Goal: Task Accomplishment & Management: Manage account settings

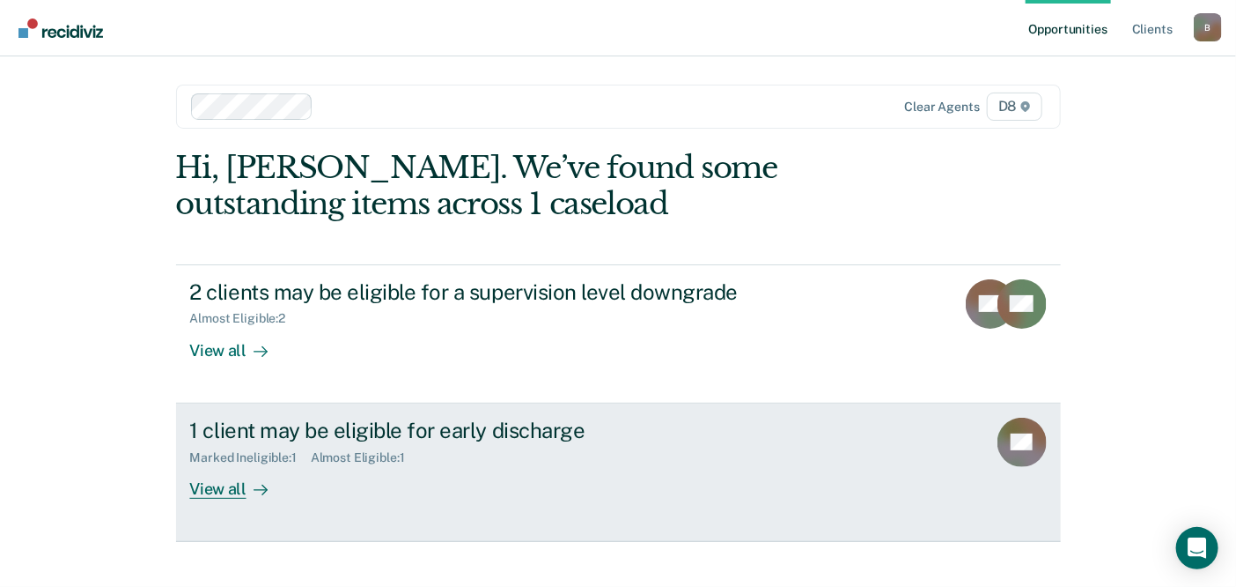
click at [205, 479] on div "View all" at bounding box center [239, 481] width 99 height 34
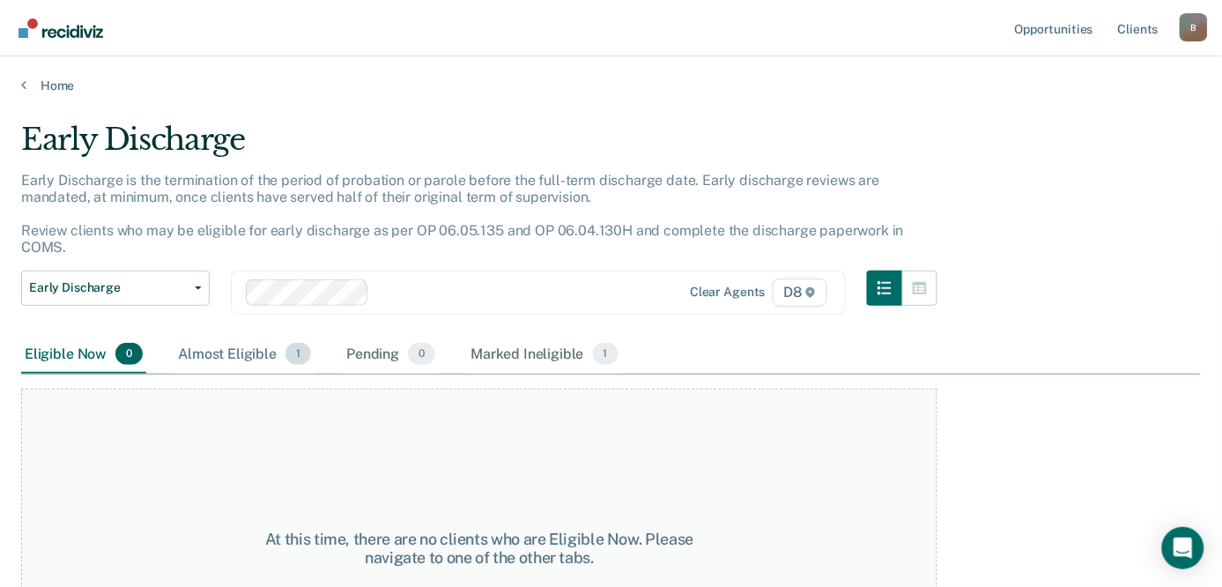
click at [222, 339] on div "Almost Eligible 1" at bounding box center [244, 355] width 140 height 39
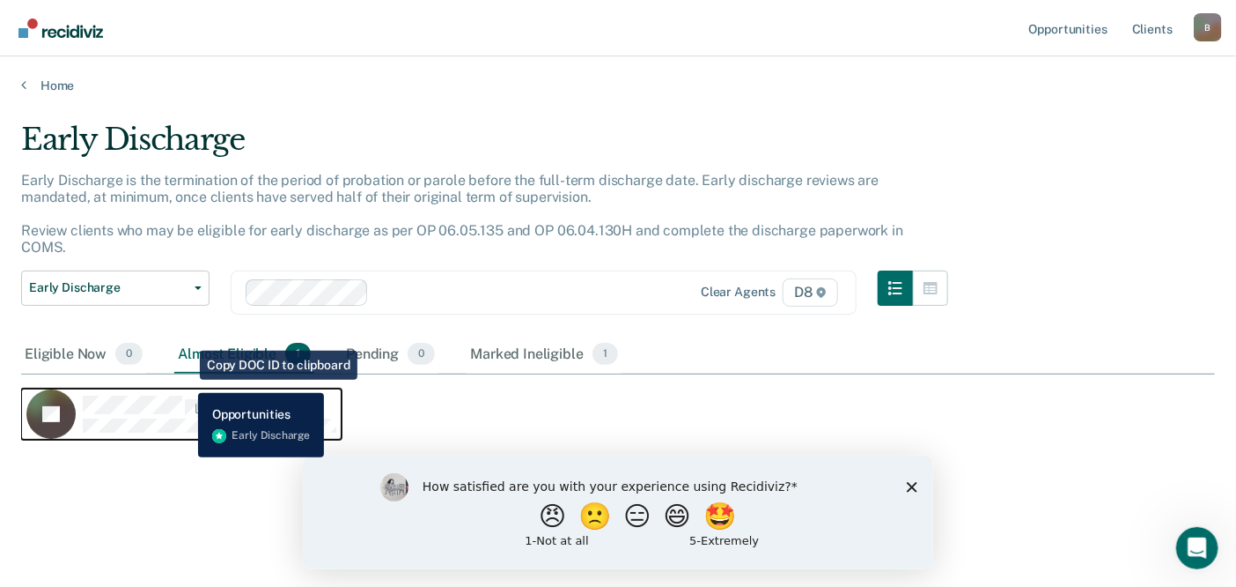
click at [185, 399] on span "CaseloadOpportunityCell-0128276" at bounding box center [184, 408] width 4 height 18
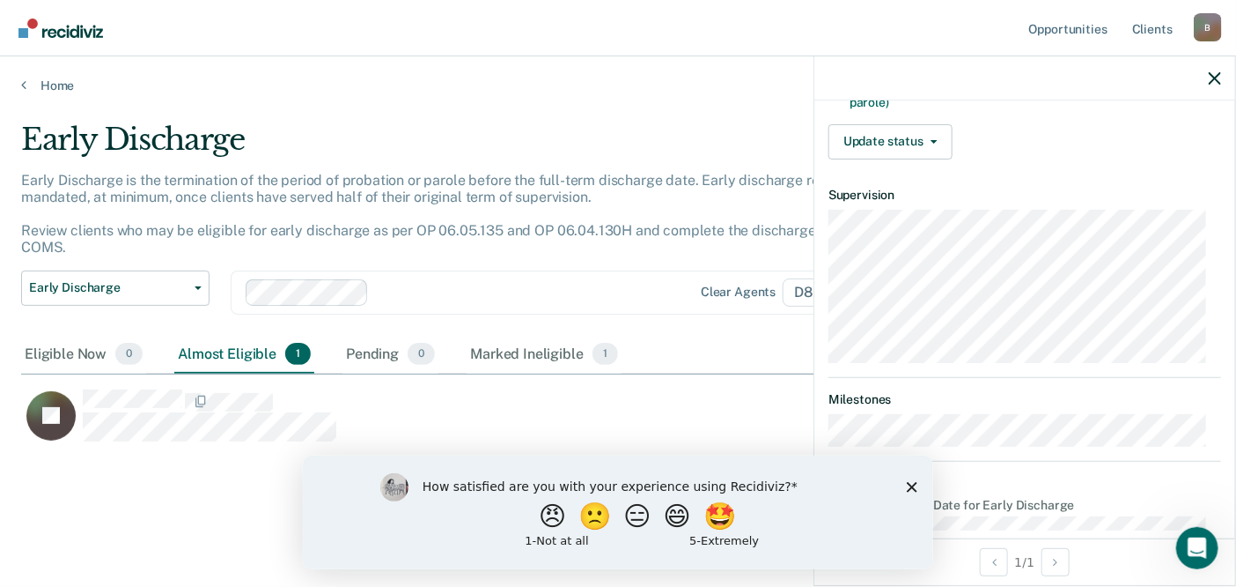
scroll to position [605, 0]
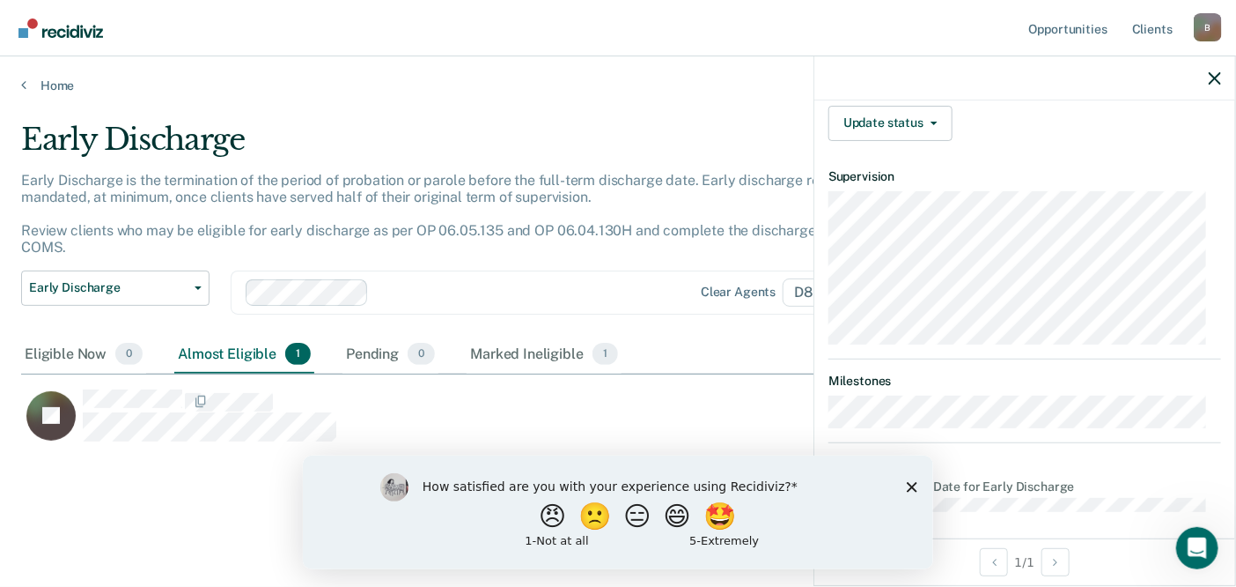
click at [912, 483] on polygon "Close survey" at bounding box center [911, 486] width 11 height 11
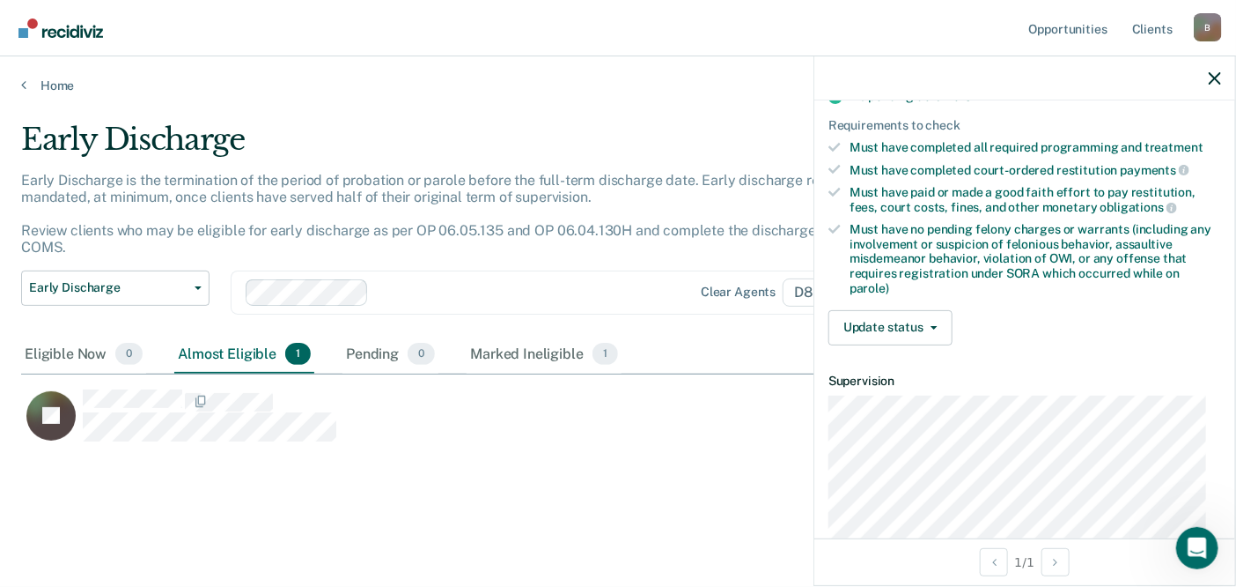
scroll to position [312, 0]
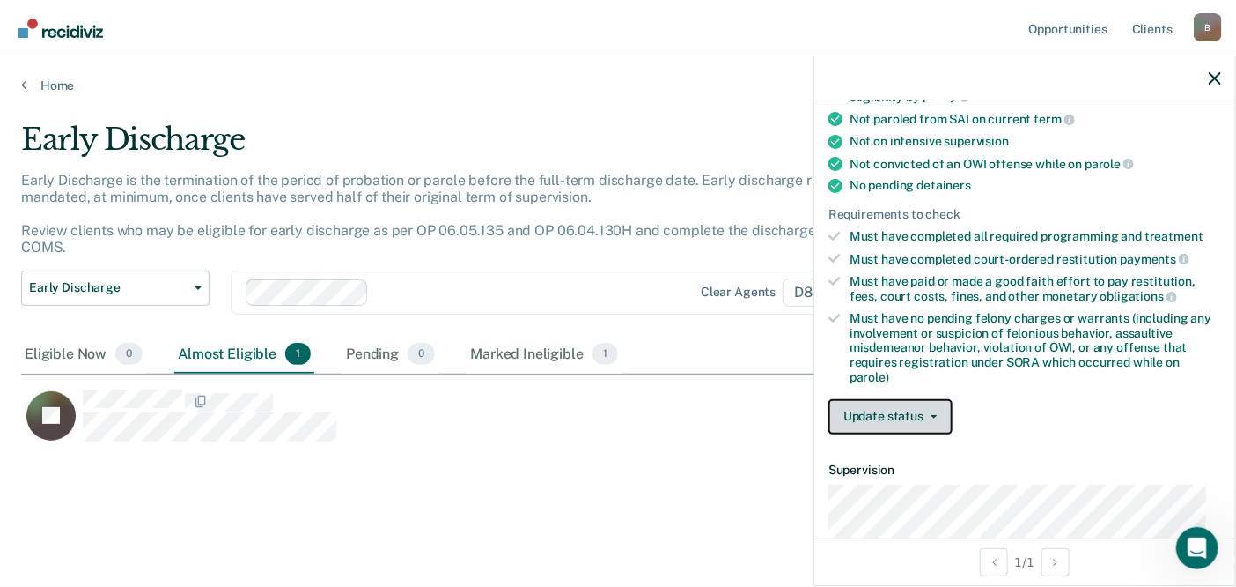
click at [940, 408] on button "Update status" at bounding box center [891, 416] width 124 height 35
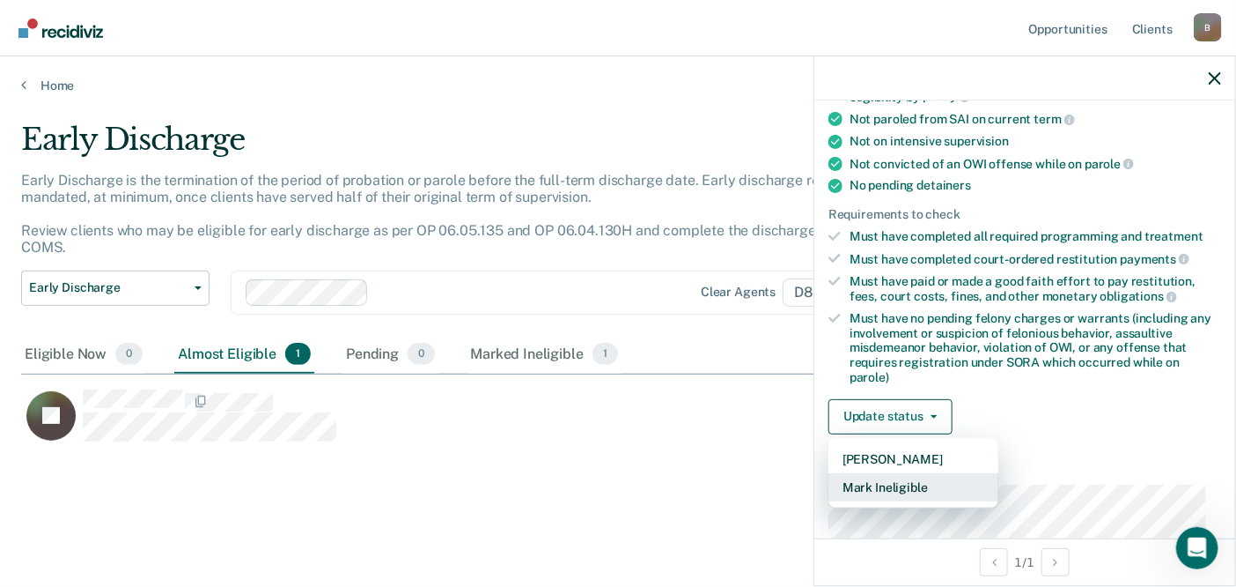
click at [903, 476] on button "Mark Ineligible" at bounding box center [914, 487] width 170 height 28
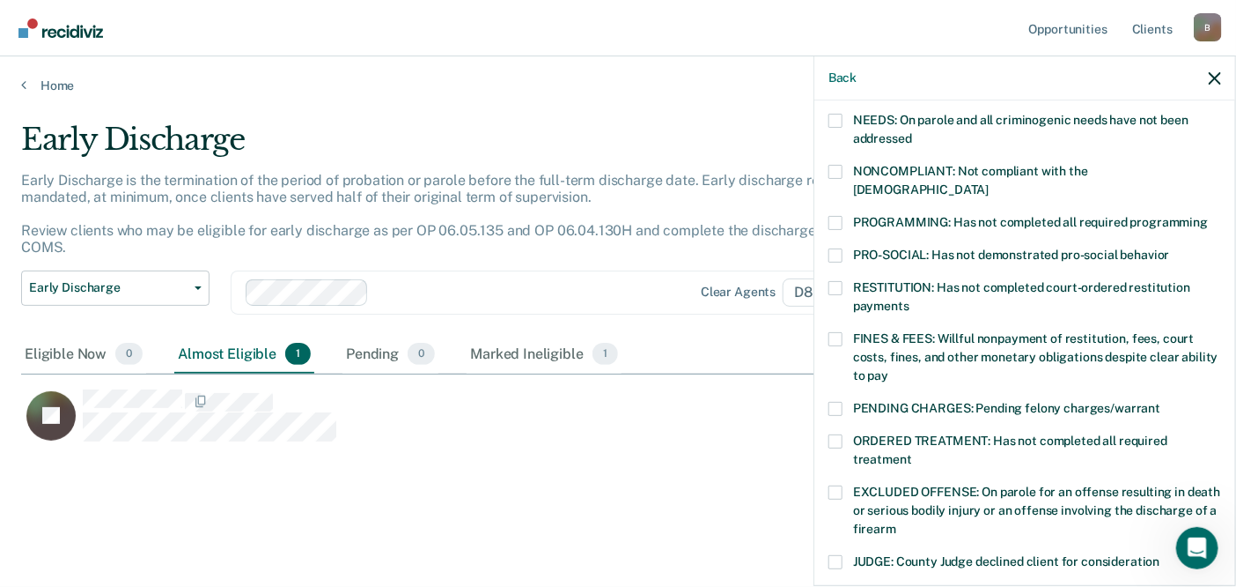
scroll to position [391, 0]
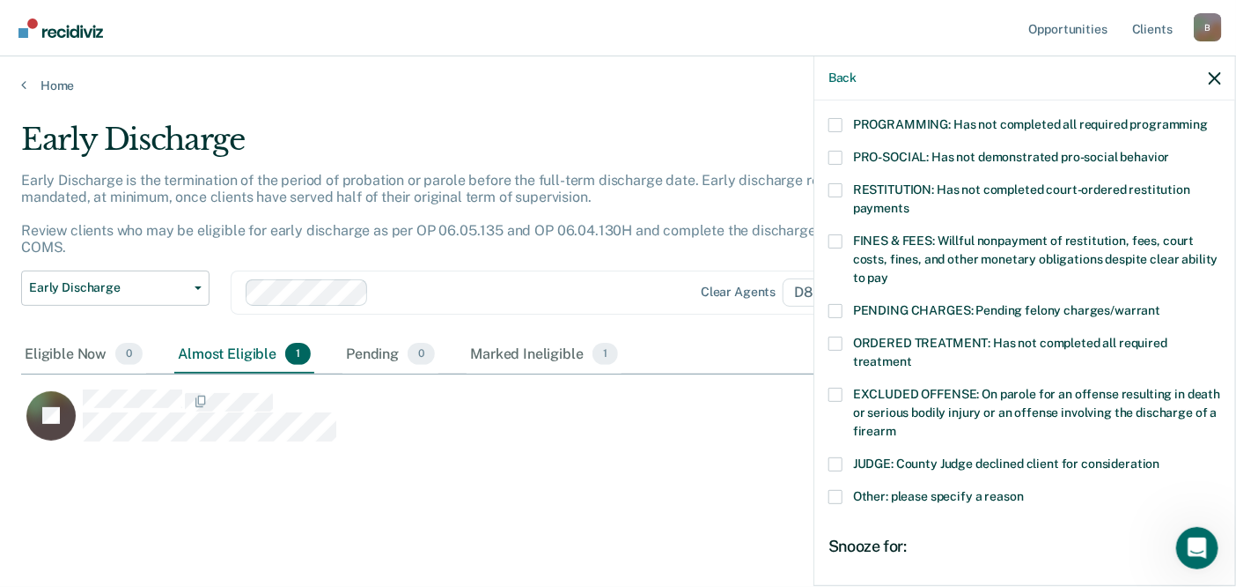
click at [833, 304] on span at bounding box center [836, 311] width 14 height 14
click at [1161, 304] on input "PENDING CHARGES: Pending felony charges/warrant" at bounding box center [1161, 304] width 0 height 0
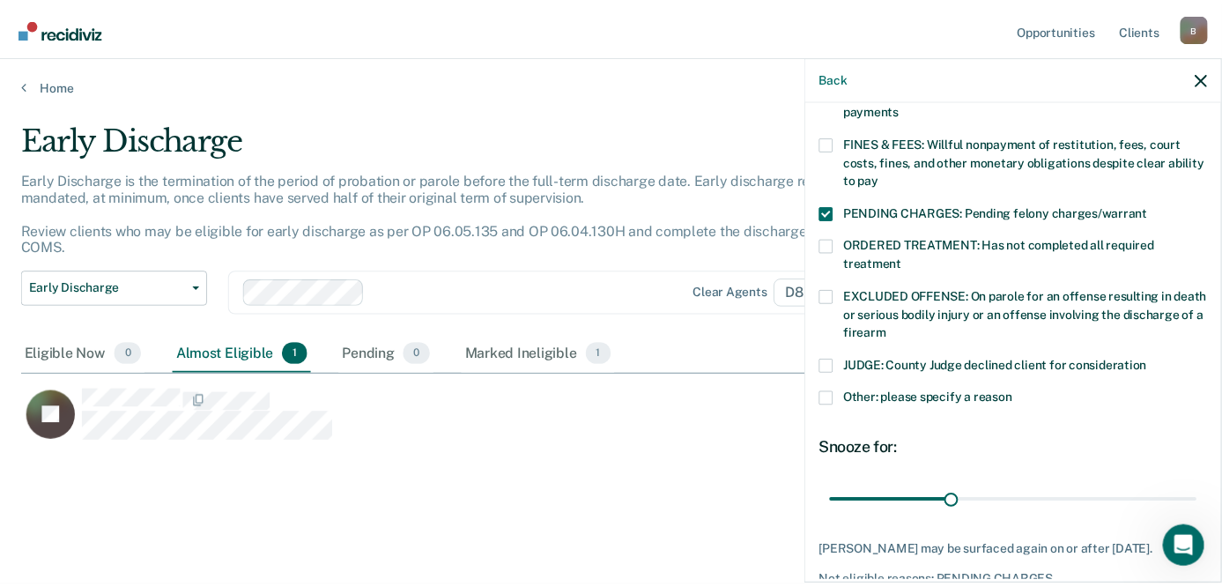
scroll to position [556, 0]
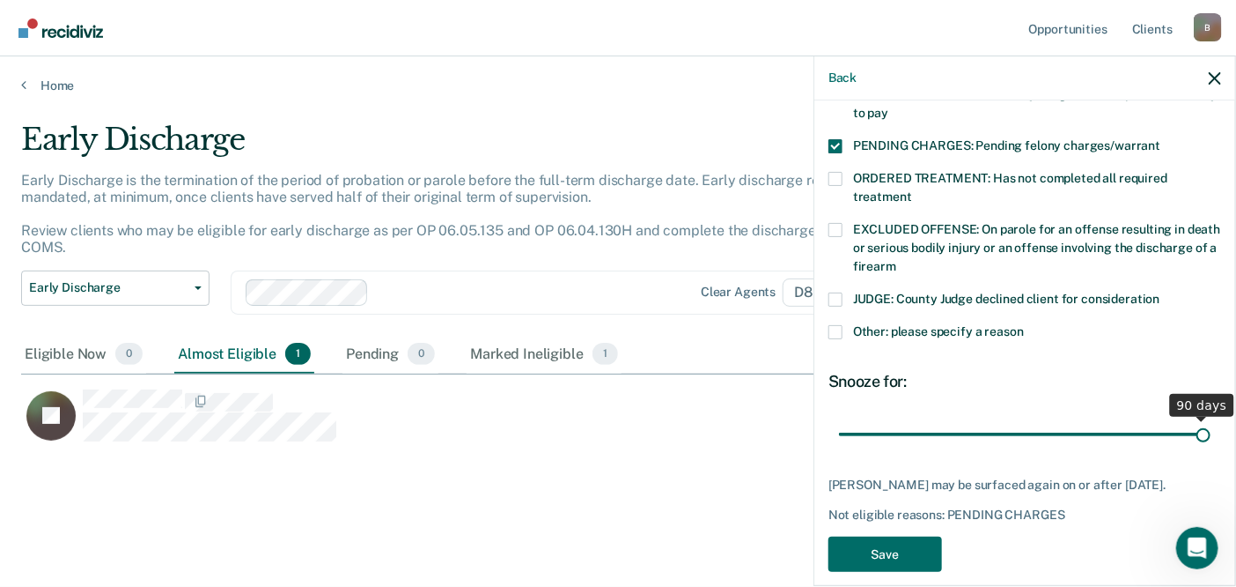
drag, startPoint x: 954, startPoint y: 420, endPoint x: 1244, endPoint y: 395, distance: 290.9
type input "90"
click at [1211, 418] on input "range" at bounding box center [1025, 433] width 372 height 31
click at [897, 551] on button "Save" at bounding box center [886, 554] width 114 height 36
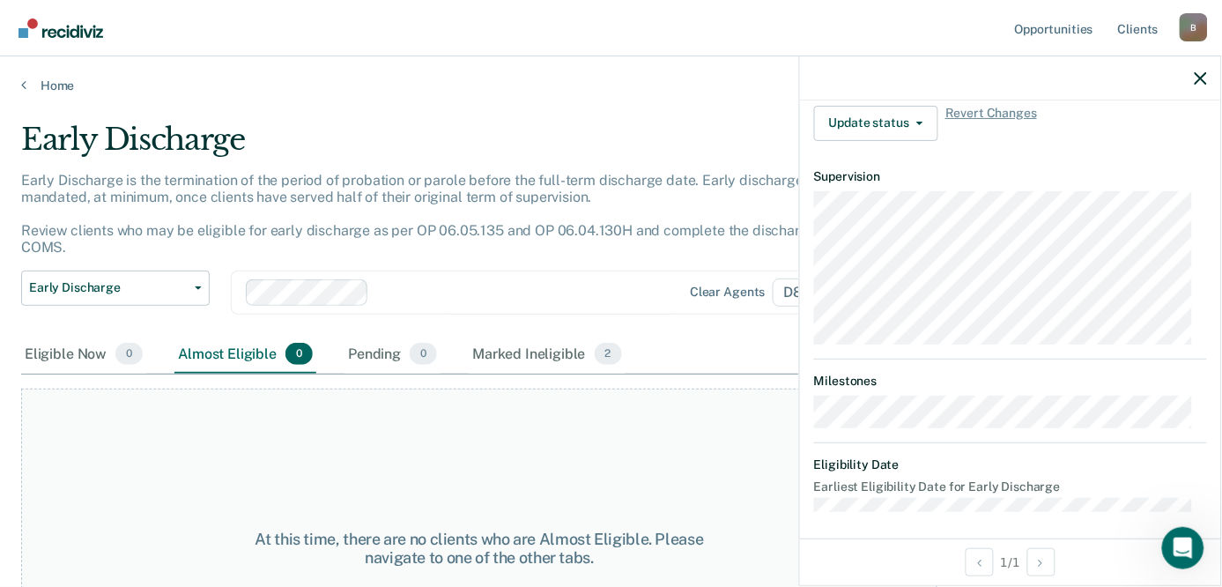
scroll to position [0, 0]
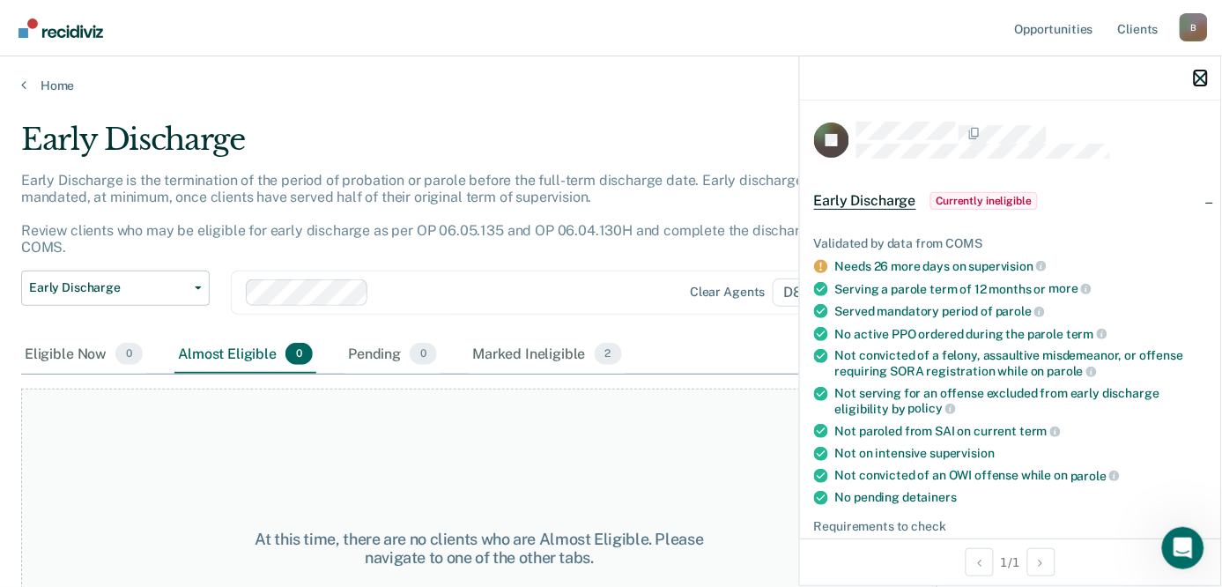
click at [1201, 75] on icon "button" at bounding box center [1200, 78] width 12 height 12
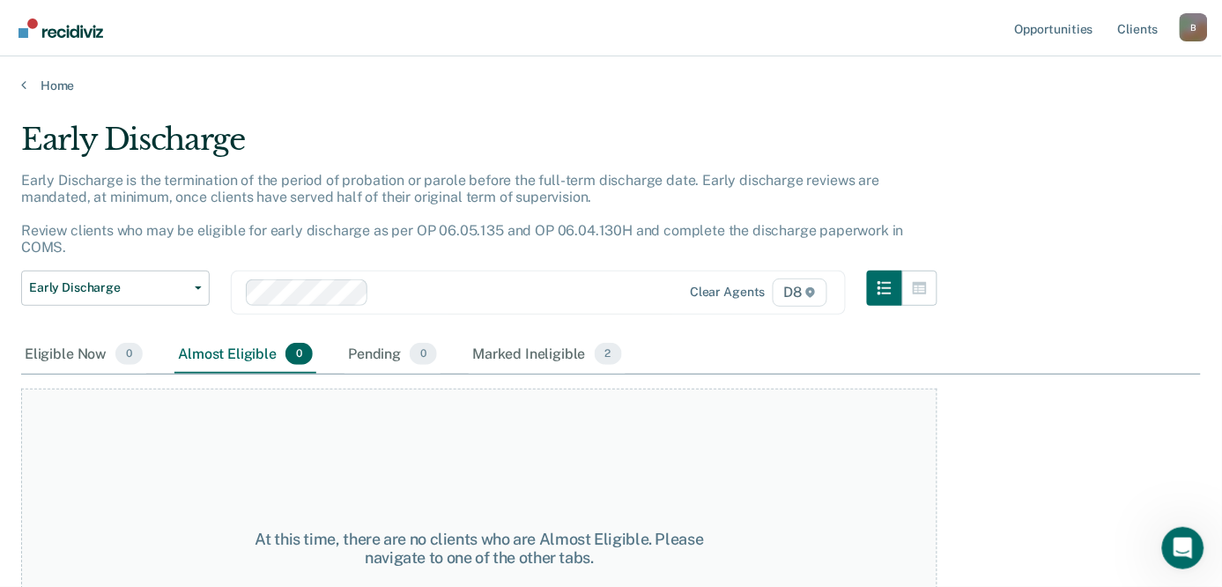
click at [107, 429] on div "At this time, there are no clients who are Almost Eligible. Please navigate to …" at bounding box center [479, 547] width 916 height 319
click at [111, 280] on span "Early Discharge" at bounding box center [108, 287] width 159 height 15
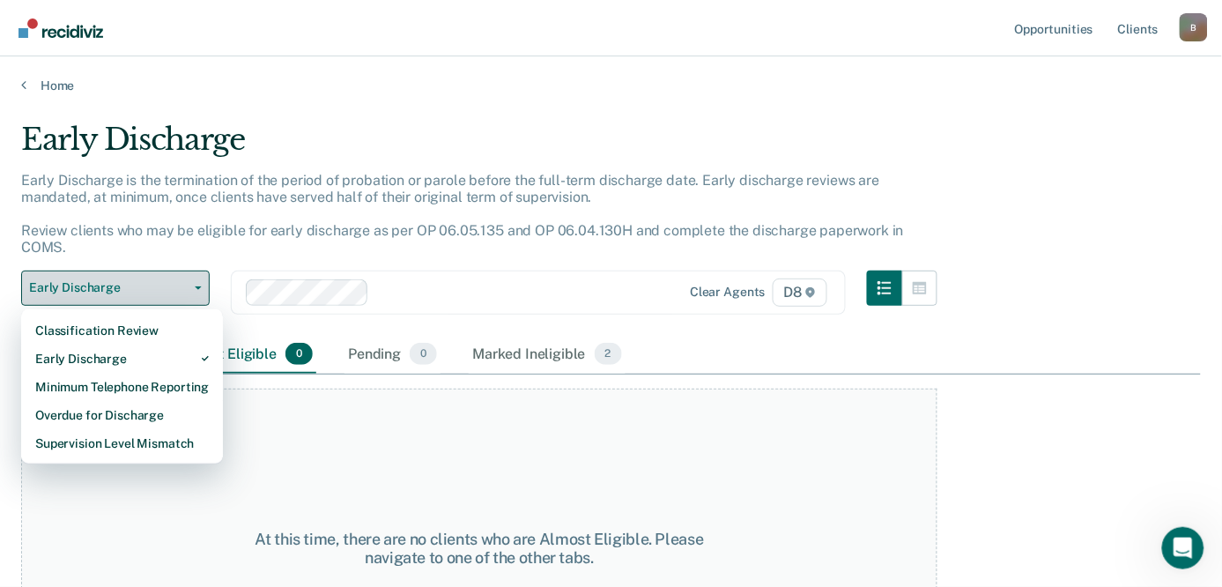
click at [111, 280] on span "Early Discharge" at bounding box center [108, 287] width 159 height 15
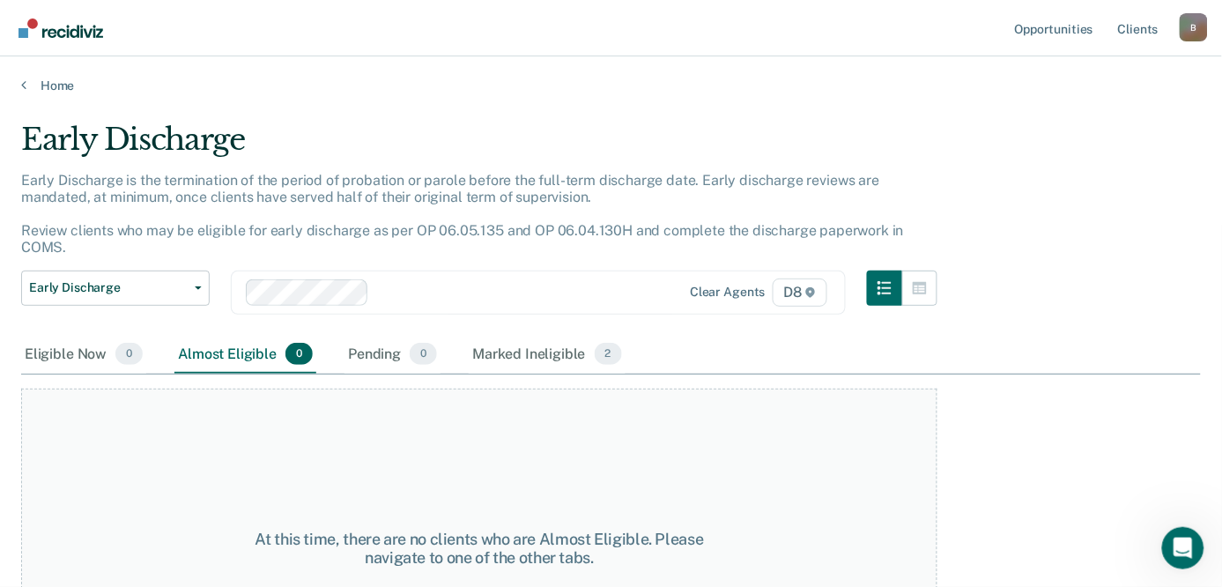
drag, startPoint x: 85, startPoint y: 578, endPoint x: 64, endPoint y: 365, distance: 214.1
click at [84, 562] on div "At this time, there are no clients who are Almost Eligible. Please navigate to …" at bounding box center [479, 547] width 916 height 319
click at [63, 336] on div "Eligible Now 0" at bounding box center [83, 355] width 125 height 39
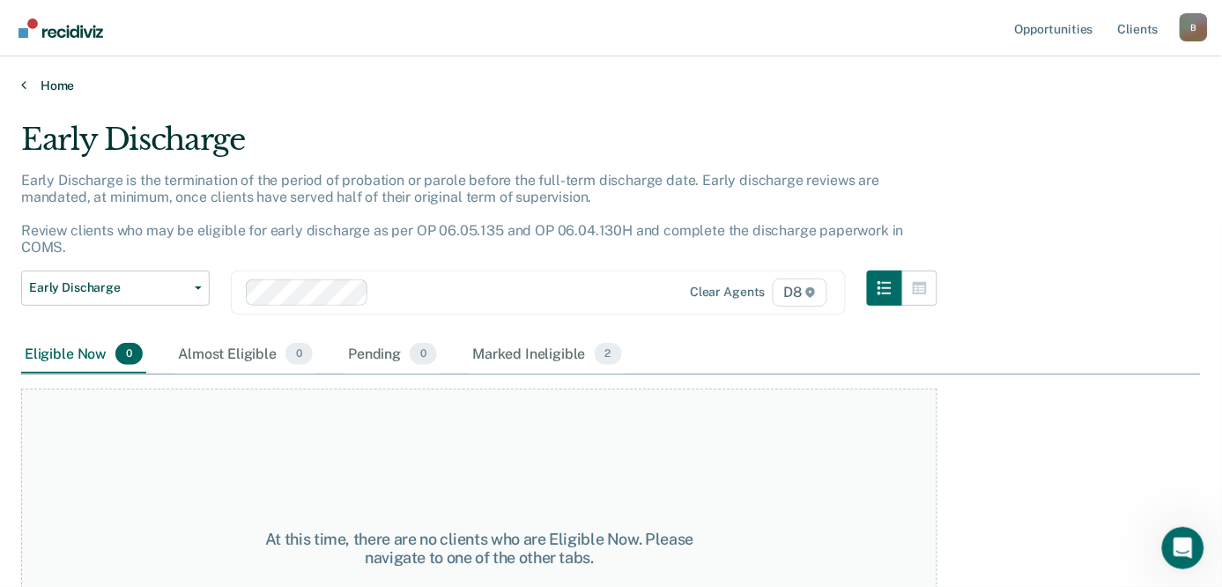
click at [30, 86] on link "Home" at bounding box center [610, 85] width 1179 height 16
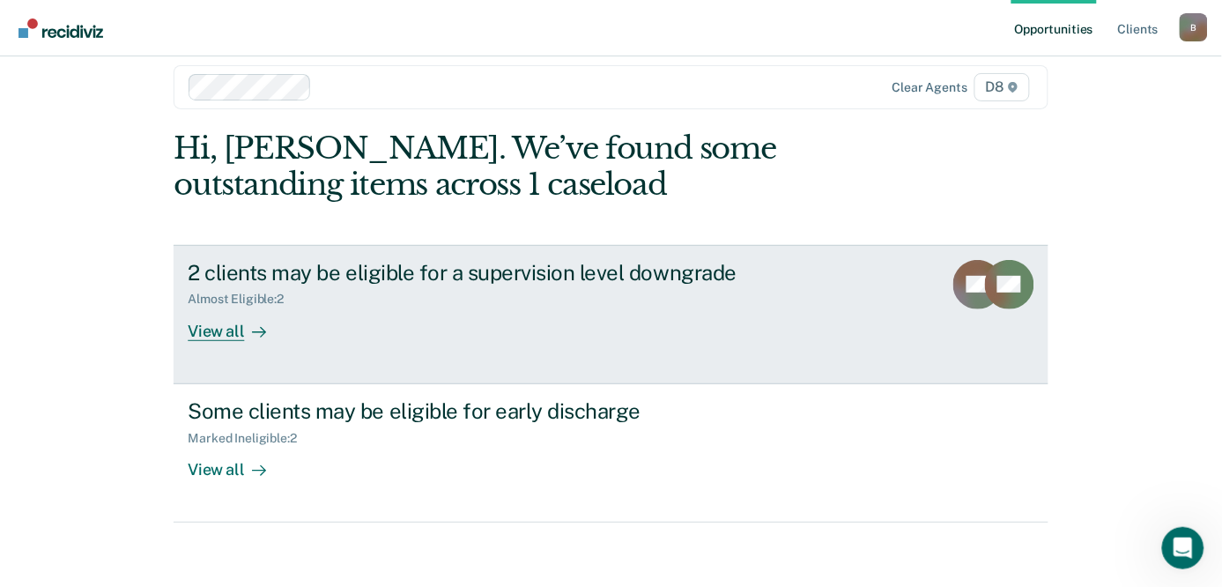
scroll to position [25, 0]
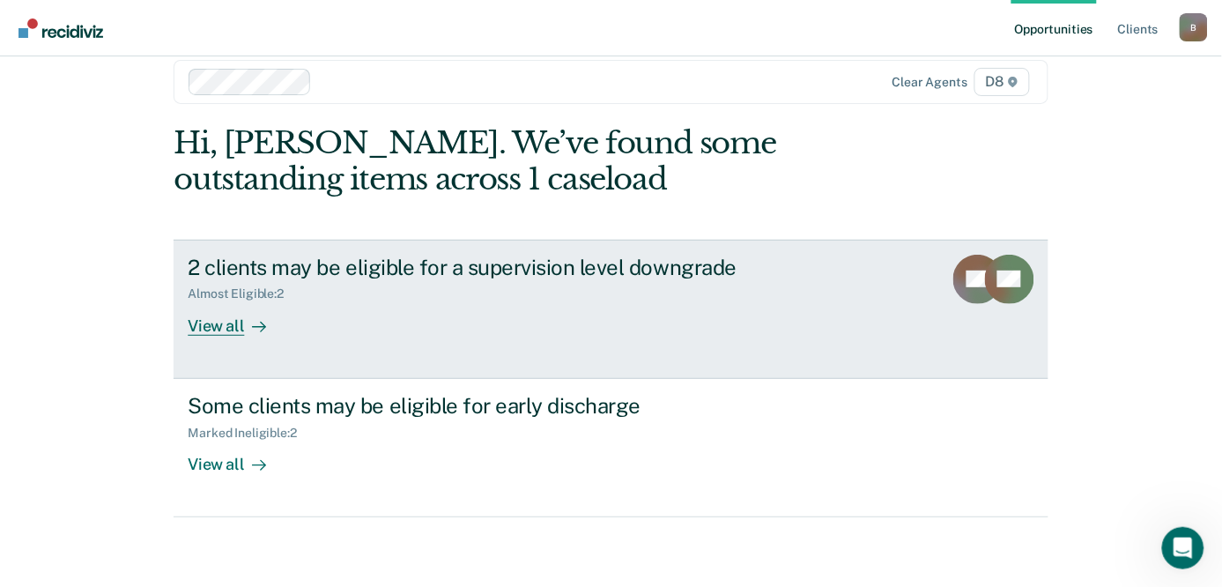
click at [205, 322] on div "View all" at bounding box center [237, 318] width 99 height 34
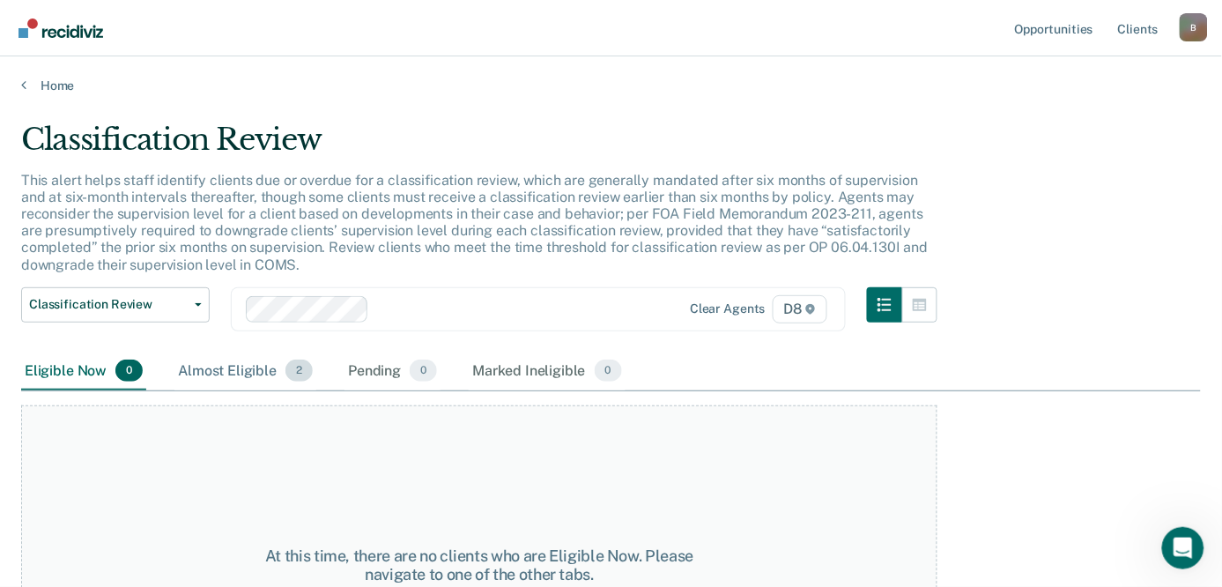
click at [225, 365] on div "Almost Eligible 2" at bounding box center [245, 371] width 142 height 39
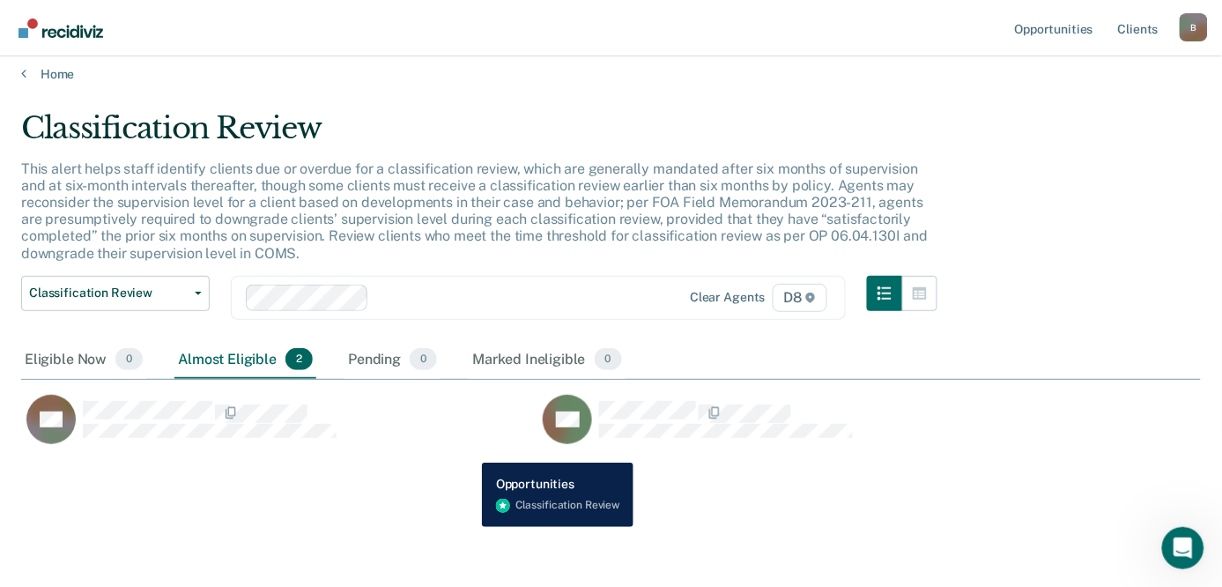
scroll to position [13, 0]
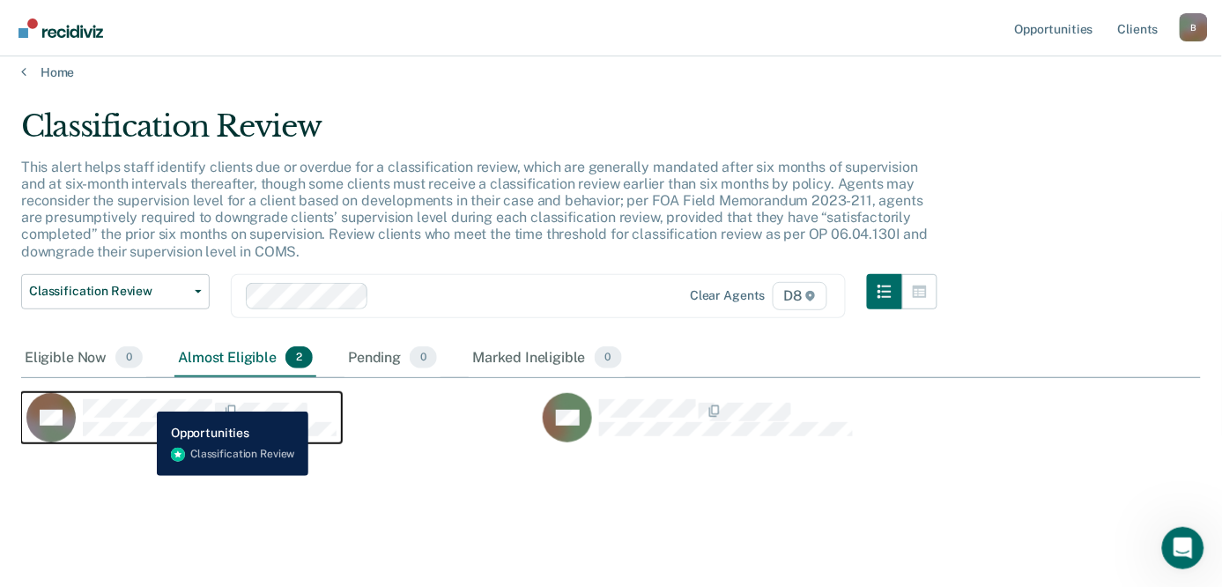
click at [144, 393] on div "SS" at bounding box center [181, 417] width 310 height 49
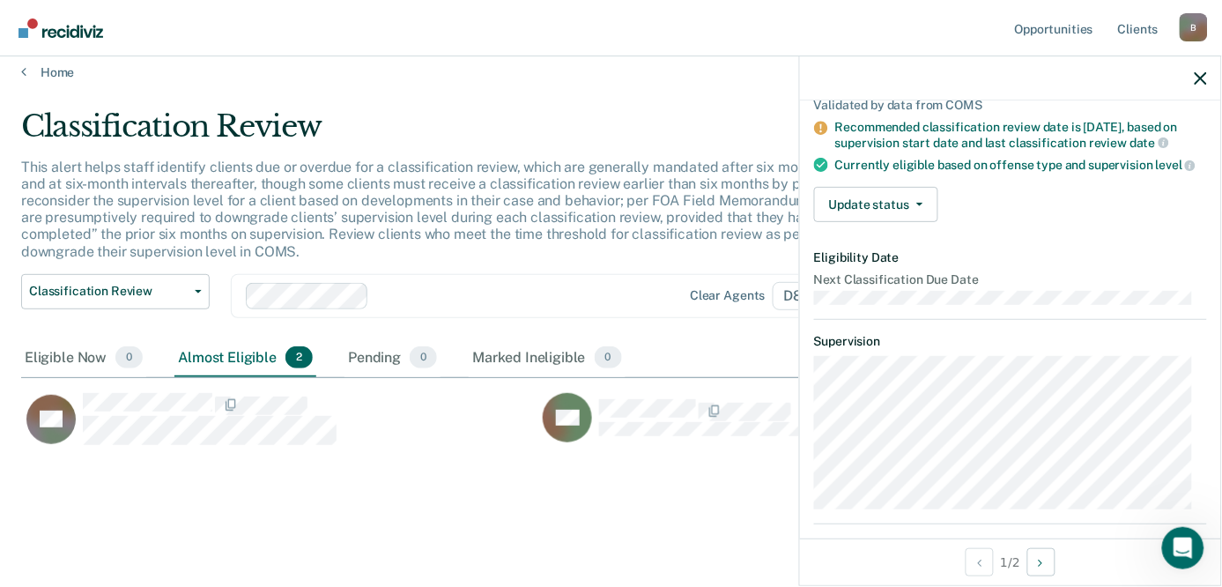
scroll to position [196, 0]
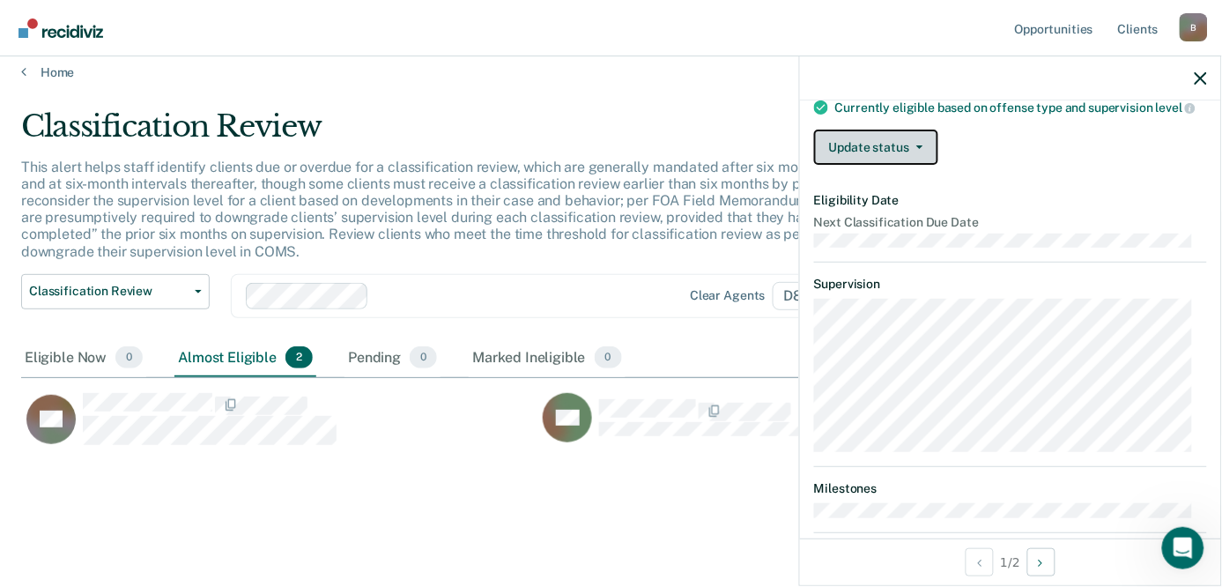
click at [925, 157] on button "Update status" at bounding box center [876, 146] width 124 height 35
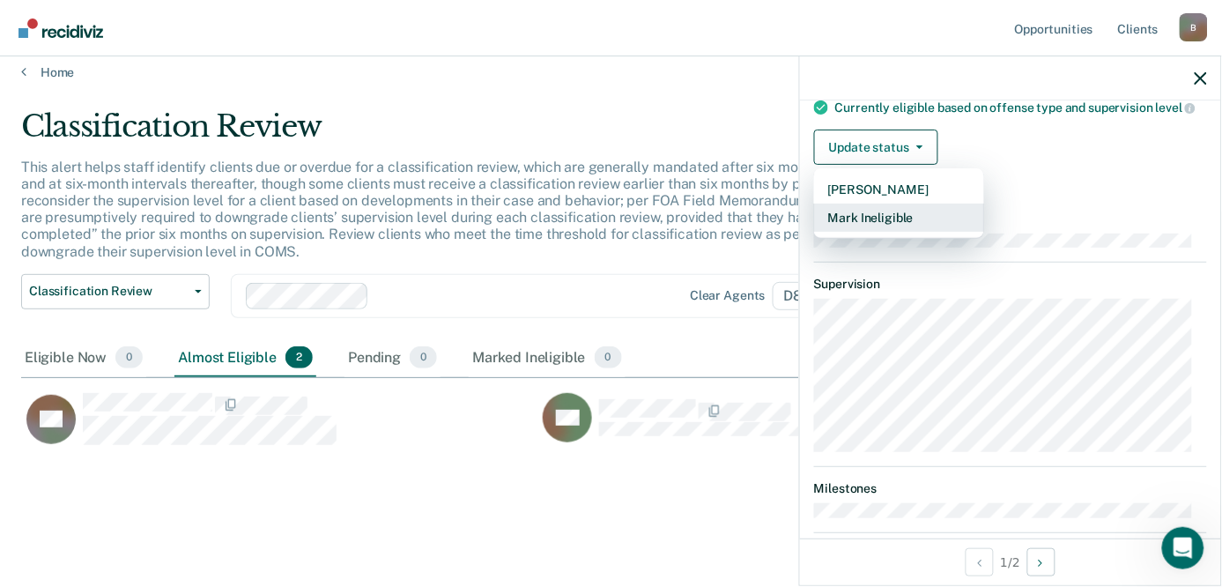
click at [900, 225] on button "Mark Ineligible" at bounding box center [899, 217] width 170 height 28
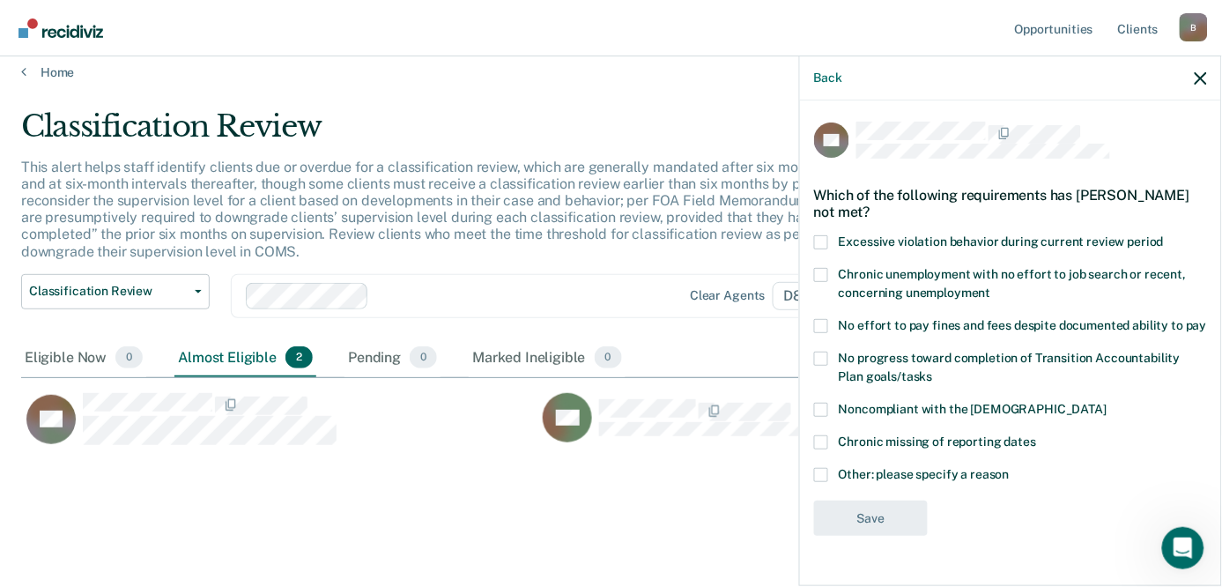
scroll to position [0, 0]
click at [828, 482] on span at bounding box center [821, 475] width 14 height 14
click at [1009, 468] on input "Other: please specify a reason" at bounding box center [1009, 468] width 0 height 0
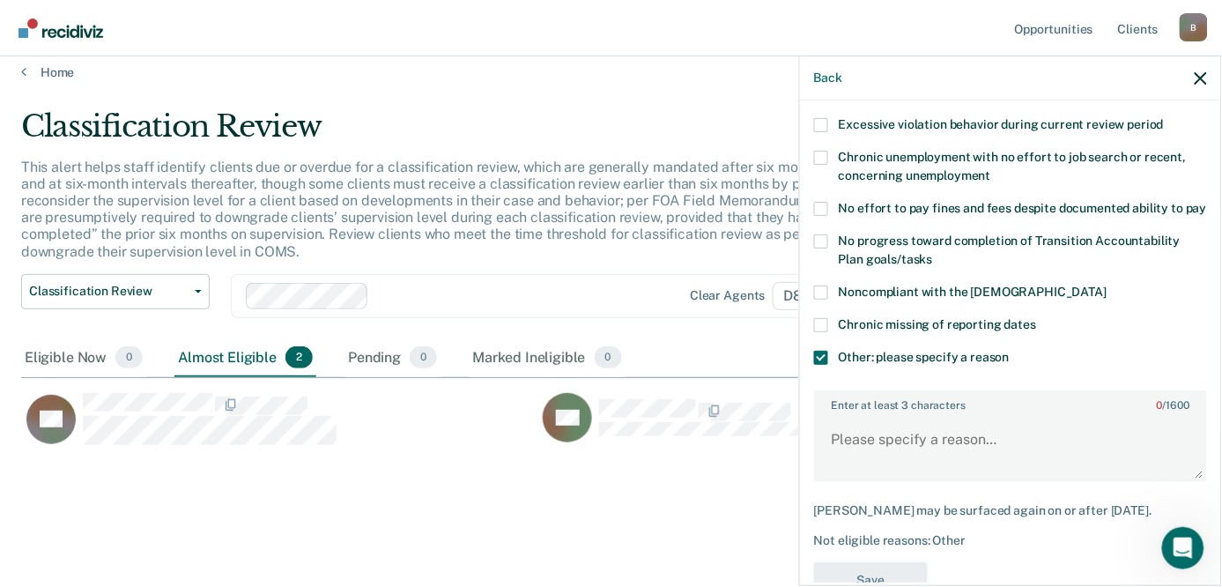
scroll to position [191, 0]
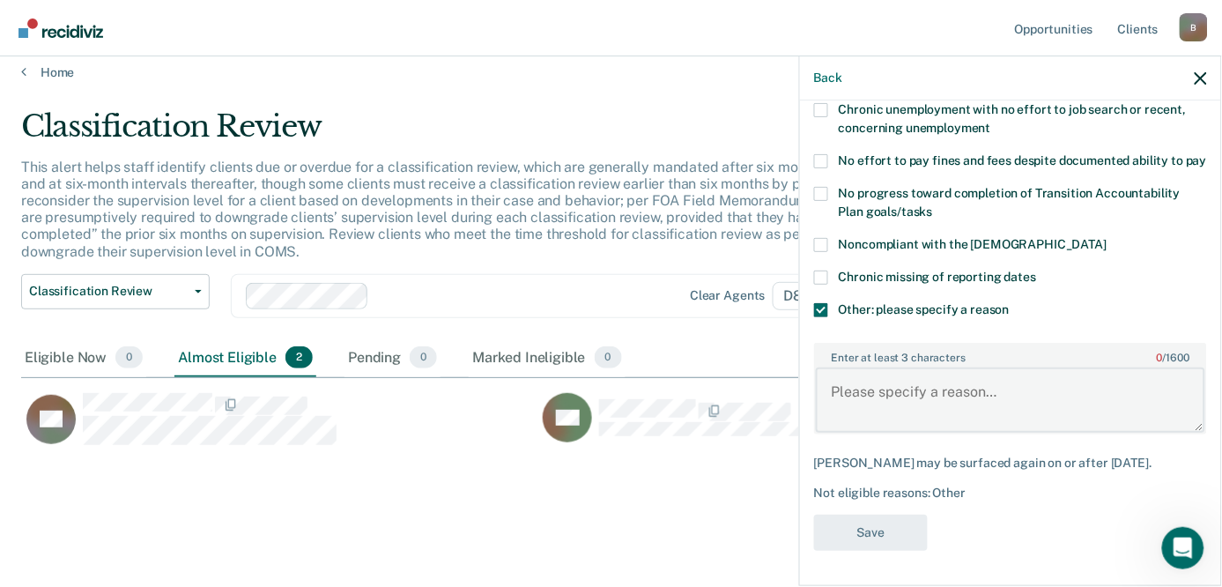
click at [920, 380] on textarea "Enter at least 3 characters 0 / 1600" at bounding box center [1010, 399] width 389 height 65
click at [917, 392] on textarea "Enter at least 3 characters 0 / 1600" at bounding box center [1010, 399] width 389 height 65
paste textarea "Offender is an IRSAPP participant and per policy will remain at a Min. Admin le…"
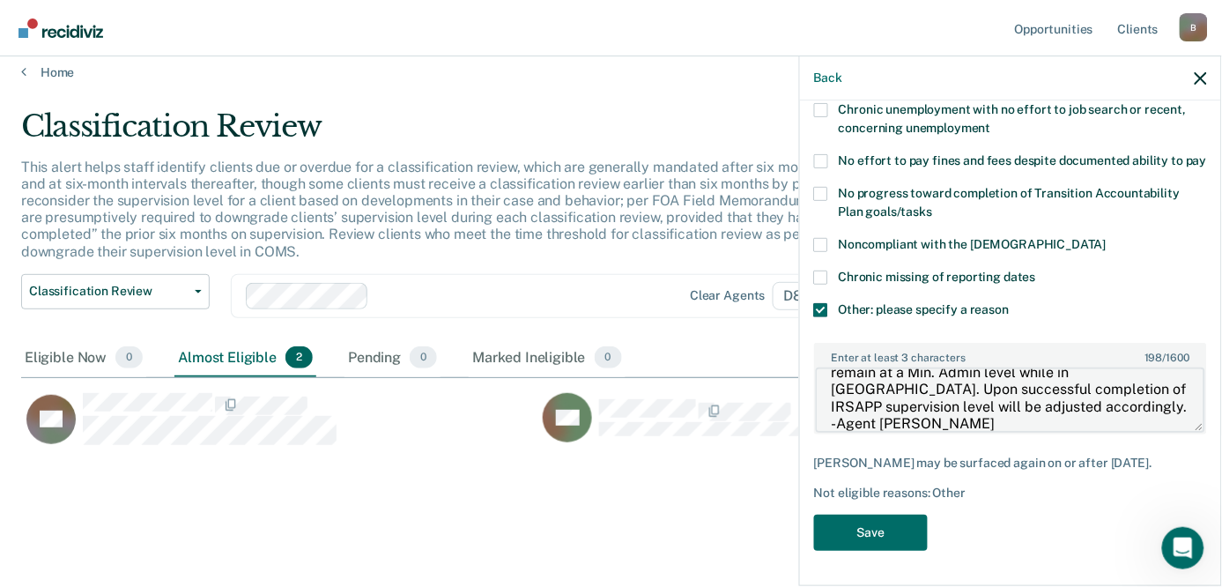
scroll to position [41, 0]
drag, startPoint x: 1129, startPoint y: 410, endPoint x: 1122, endPoint y: 394, distance: 18.2
click at [1122, 394] on textarea "Offender is an IRSAPP participant and per policy will remain at a Min. Admin le…" at bounding box center [1010, 399] width 389 height 65
type textarea "Offender is an IRSAPP participant and per policy will remain at a Min. Admin le…"
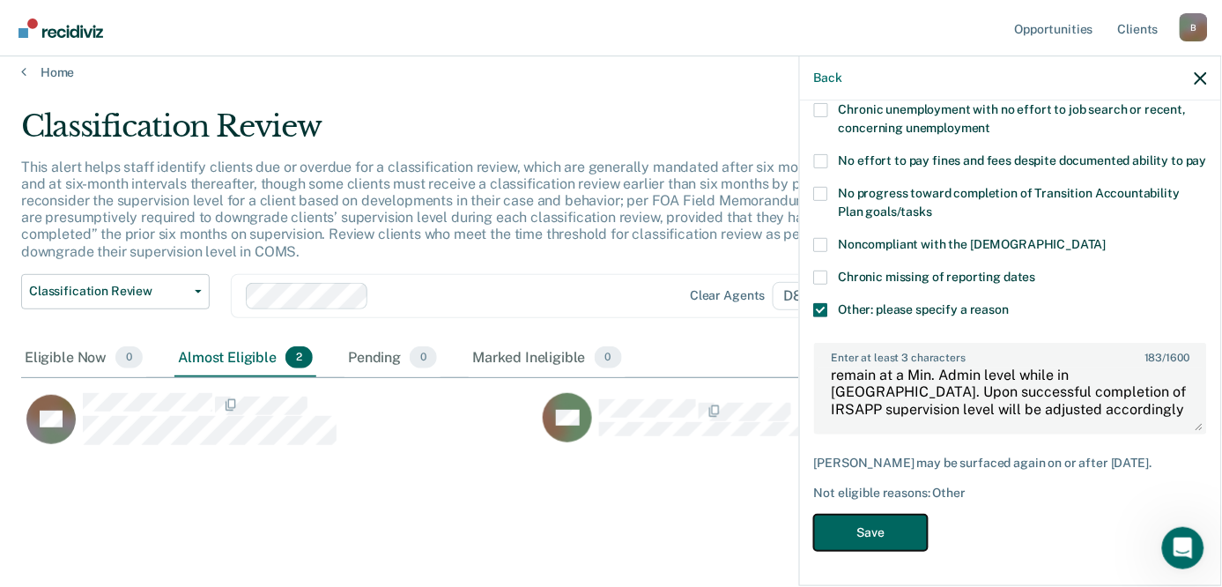
click at [891, 532] on button "Save" at bounding box center [871, 532] width 114 height 36
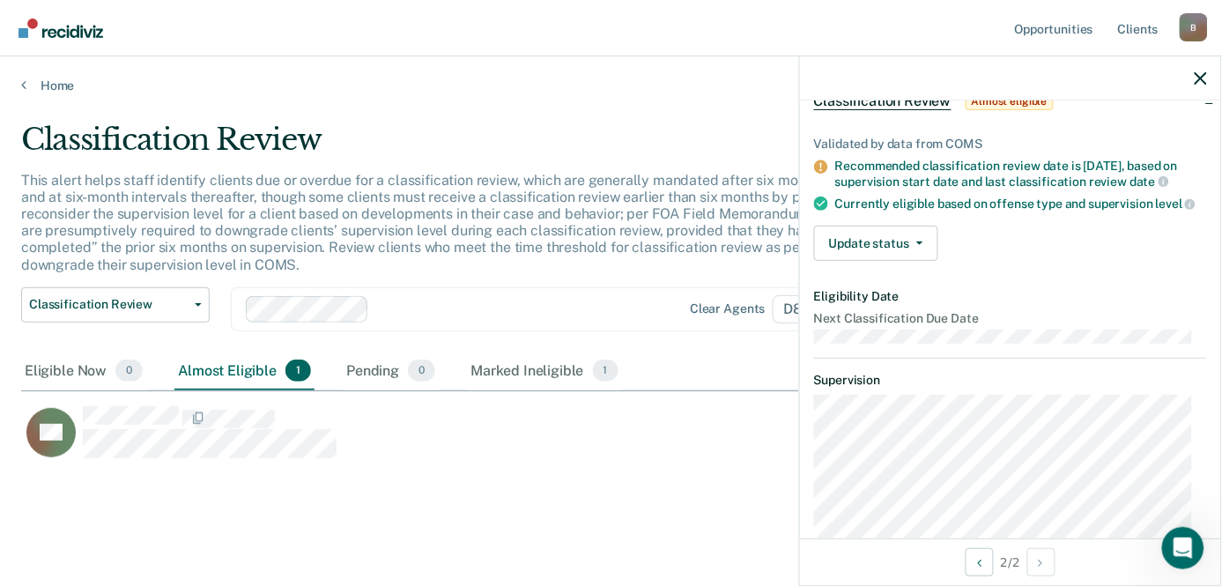
scroll to position [0, 0]
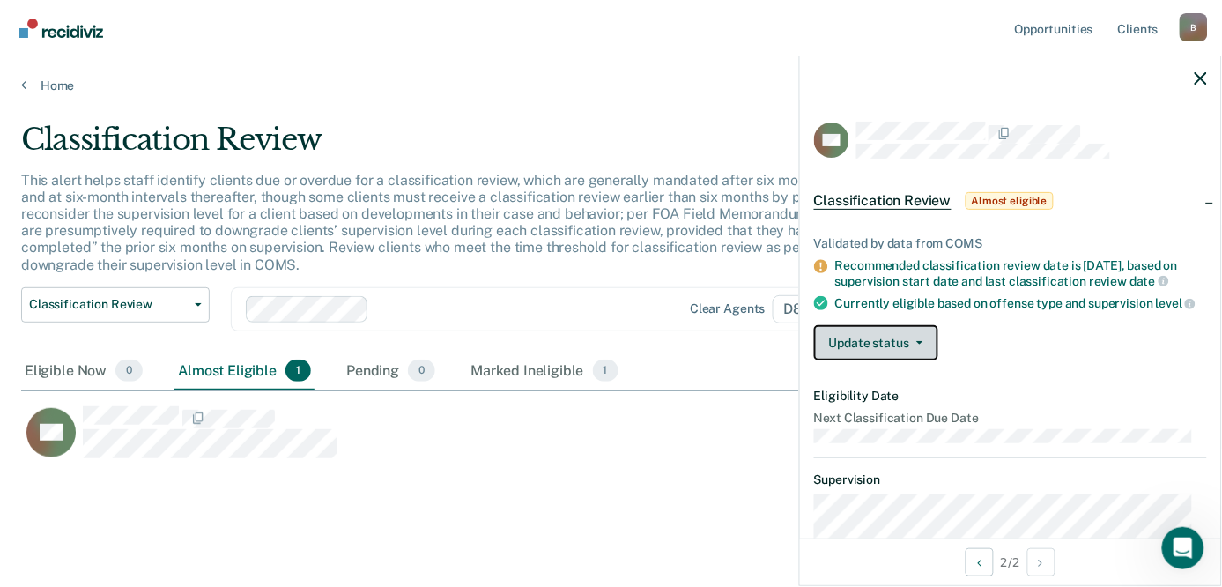
click at [920, 344] on icon "button" at bounding box center [919, 343] width 7 height 4
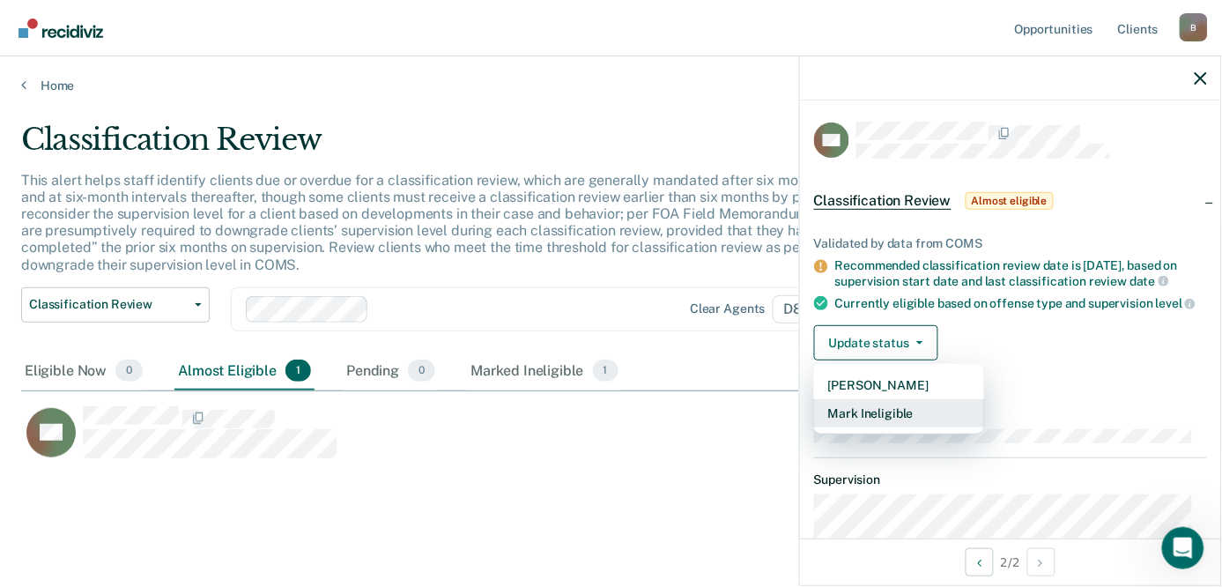
click at [897, 426] on button "Mark Ineligible" at bounding box center [899, 413] width 170 height 28
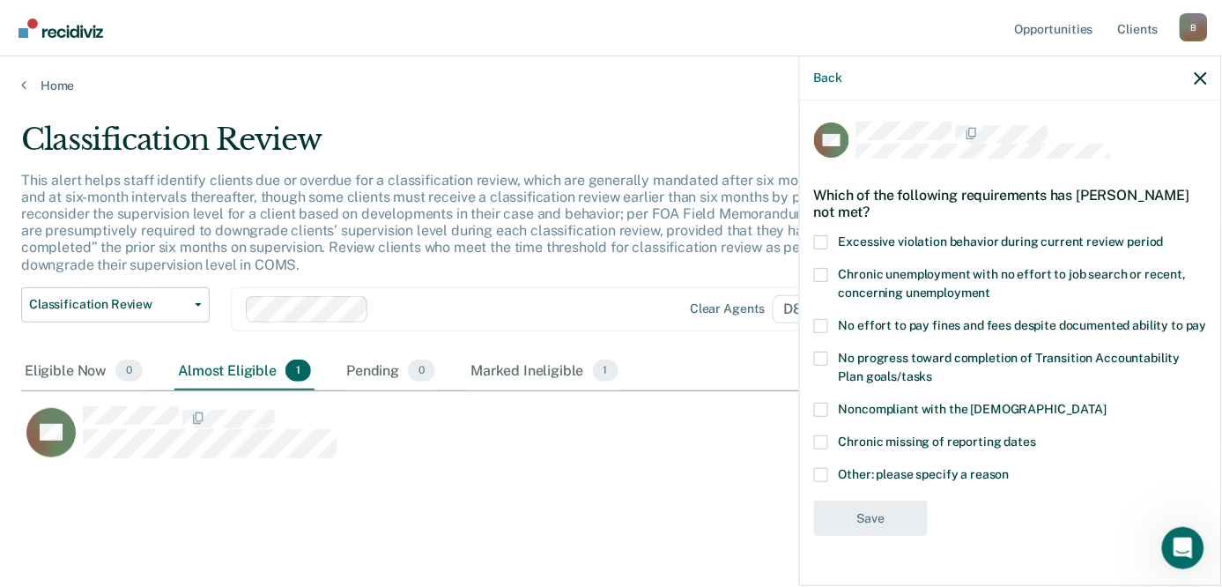
scroll to position [1, 0]
click at [817, 482] on span at bounding box center [821, 475] width 14 height 14
click at [1009, 468] on input "Other: please specify a reason" at bounding box center [1009, 468] width 0 height 0
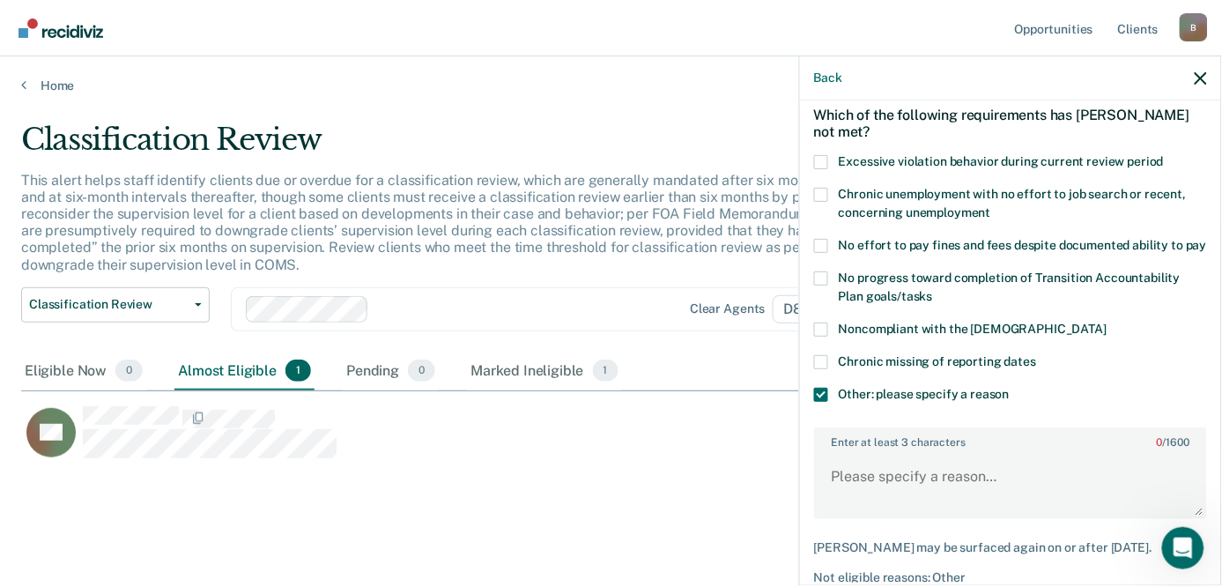
scroll to position [177, 0]
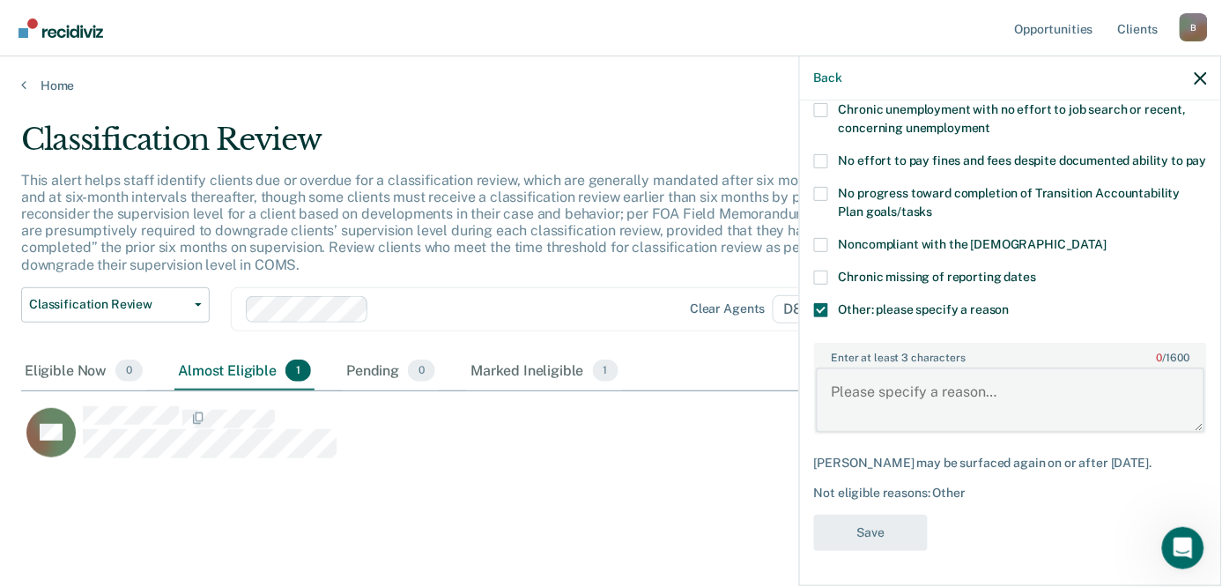
click at [916, 398] on textarea "Enter at least 3 characters 0 / 1600" at bounding box center [1010, 399] width 389 height 65
paste textarea "Offender is an IRSAPP participant and per policy will remain at a Min. Admin le…"
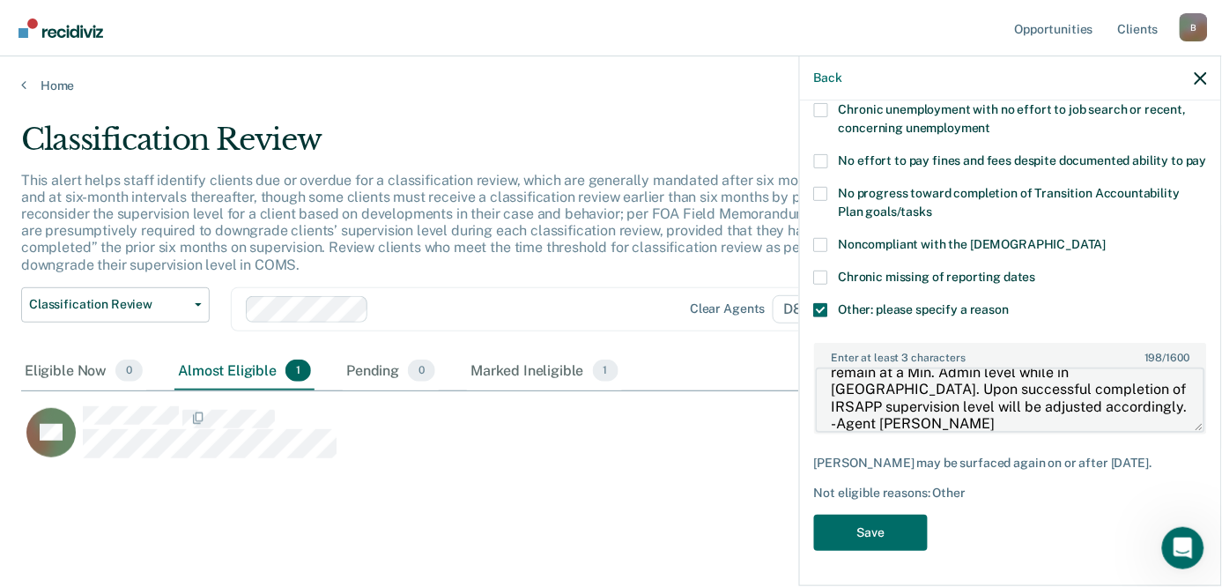
scroll to position [50, 0]
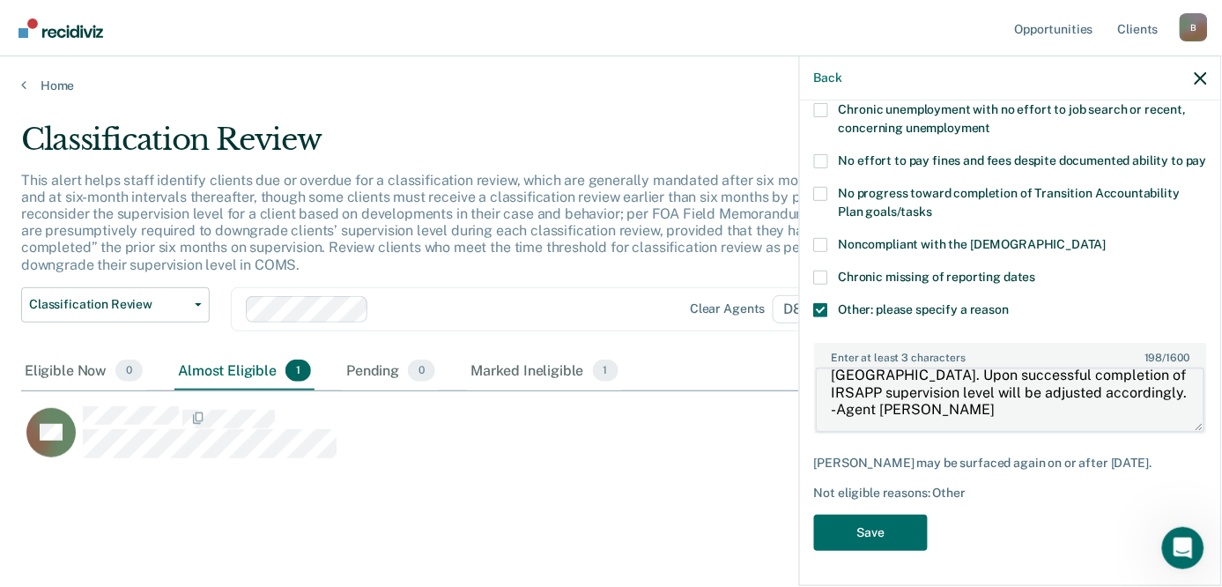
drag, startPoint x: 1123, startPoint y: 421, endPoint x: 1126, endPoint y: 399, distance: 22.2
click at [1126, 399] on textarea "Offender is an IRSAPP participant and per policy will remain at a Min. Admin le…" at bounding box center [1010, 399] width 389 height 65
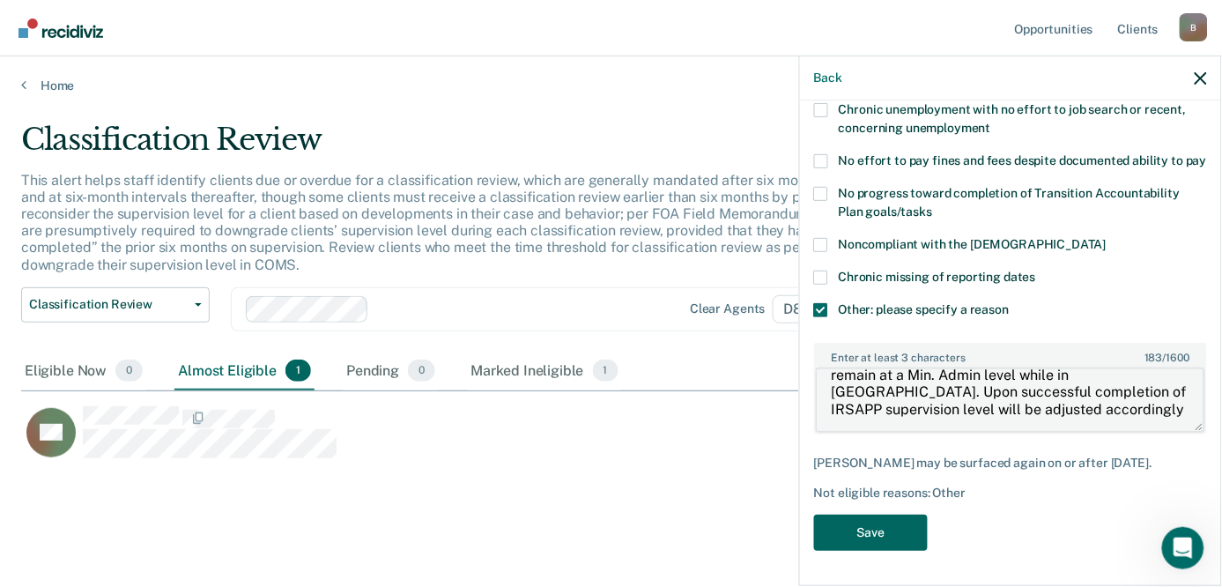
type textarea "Offender is an IRSAPP participant and per policy will remain at a Min. Admin le…"
click at [879, 520] on button "Save" at bounding box center [871, 532] width 114 height 36
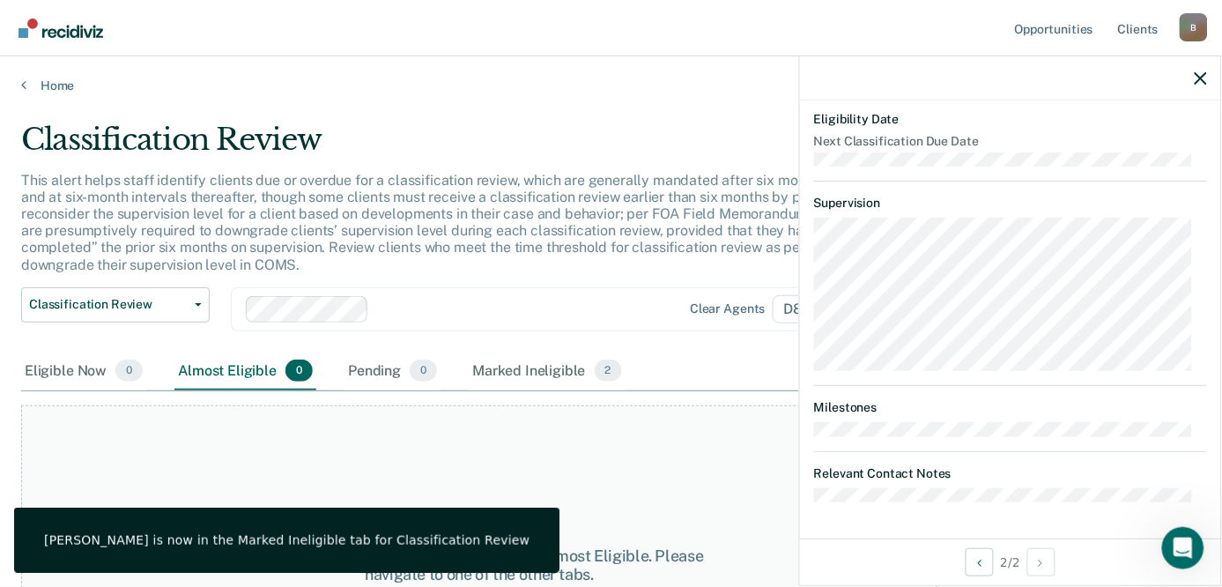
scroll to position [490, 0]
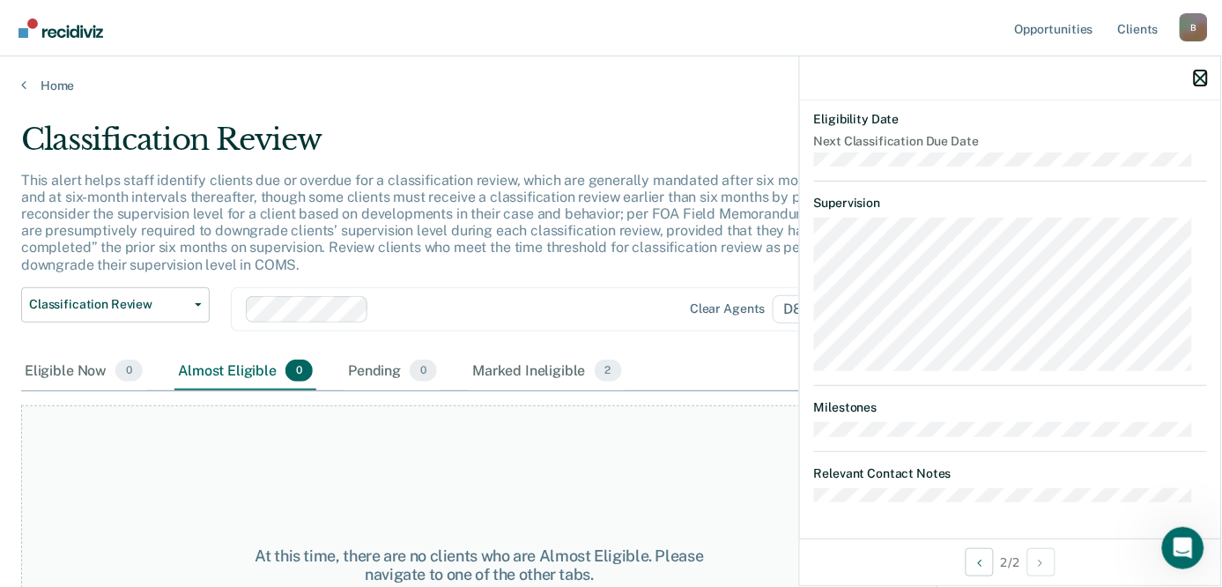
click at [1194, 79] on icon "button" at bounding box center [1200, 78] width 12 height 12
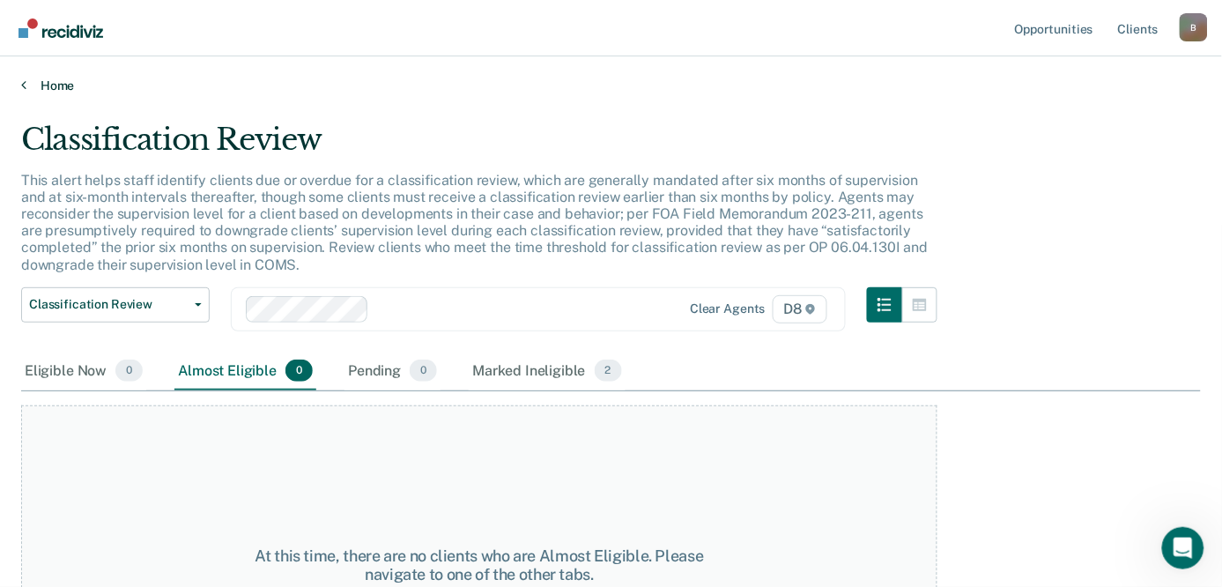
click at [44, 86] on link "Home" at bounding box center [610, 85] width 1179 height 16
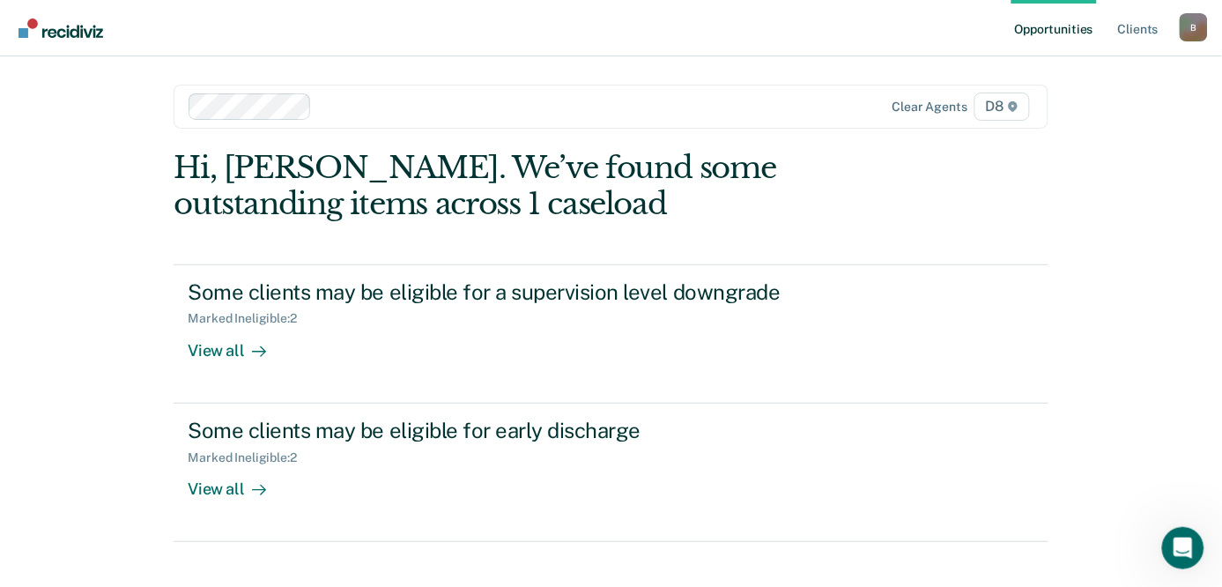
click at [115, 346] on div "Opportunities Client s [EMAIL_ADDRESS][US_STATE][DOMAIN_NAME] B Profile How it …" at bounding box center [611, 306] width 1222 height 612
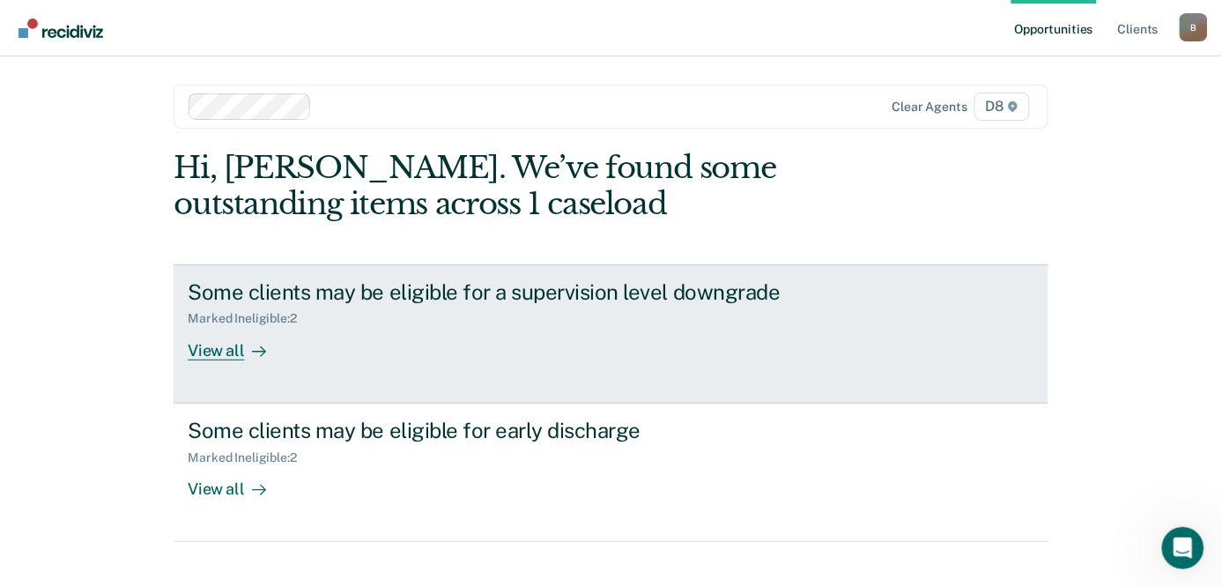
click at [207, 347] on div "View all" at bounding box center [237, 343] width 99 height 34
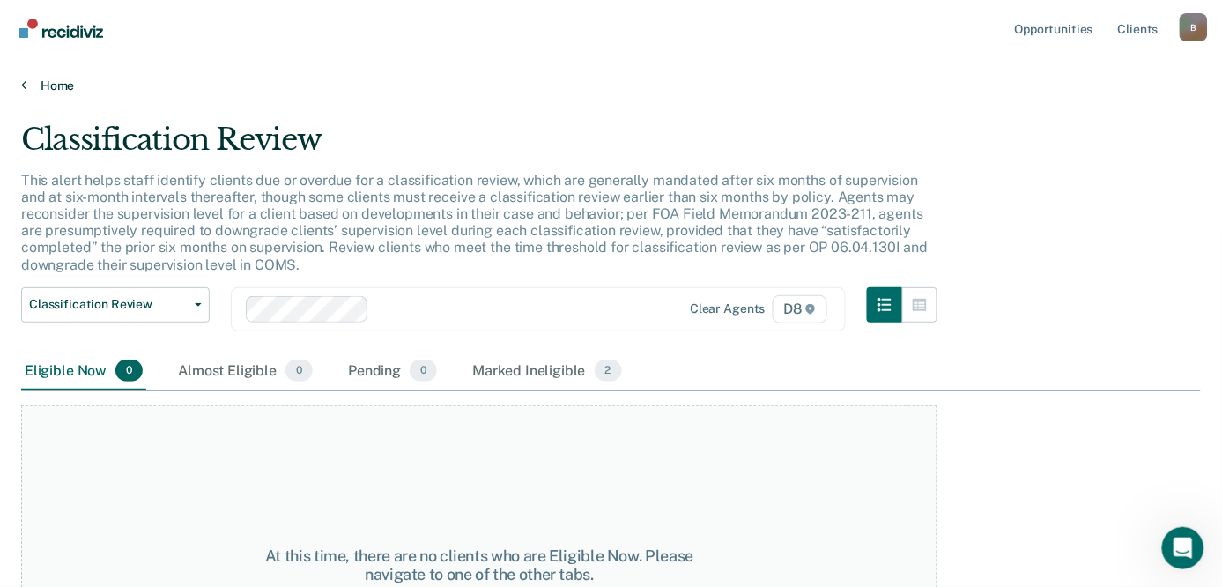
click at [57, 77] on link "Home" at bounding box center [610, 85] width 1179 height 16
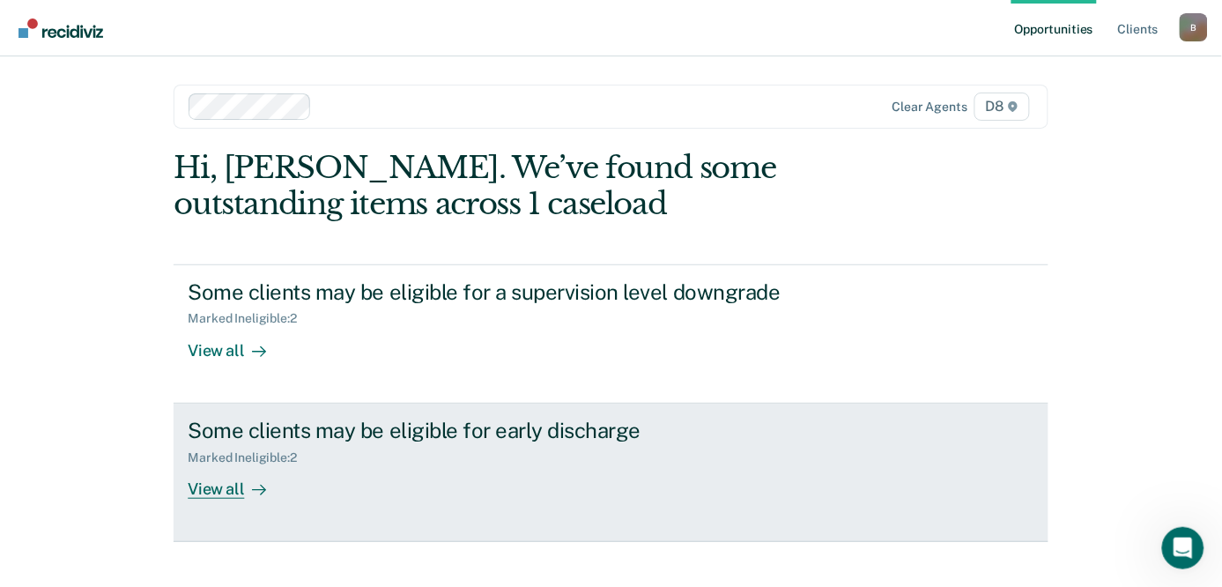
click at [225, 490] on div "View all" at bounding box center [237, 481] width 99 height 34
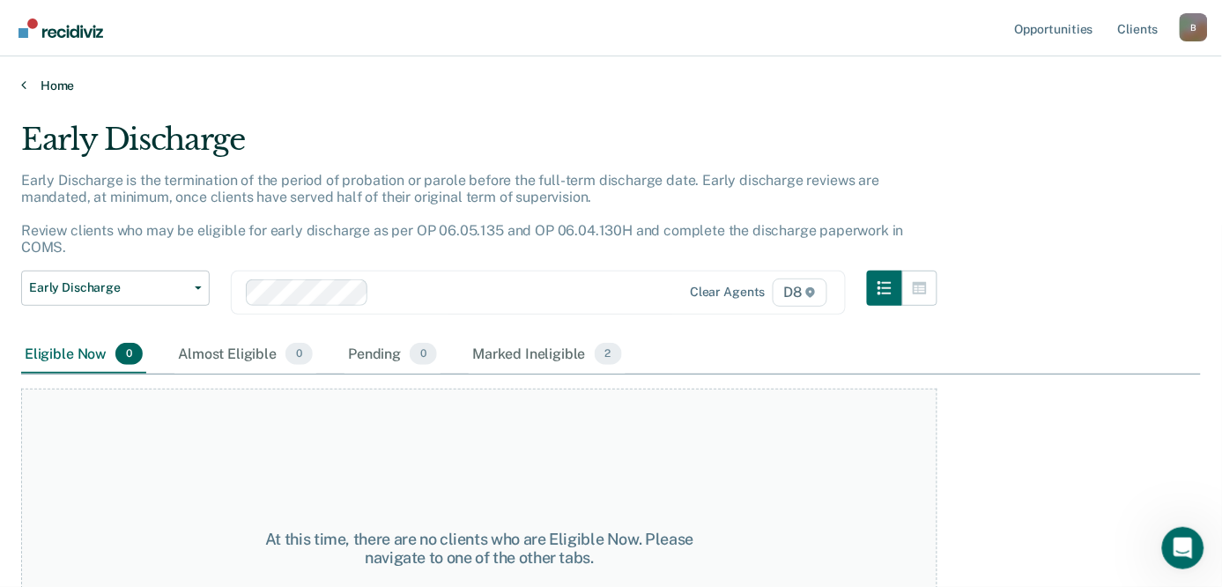
click at [36, 80] on link "Home" at bounding box center [610, 85] width 1179 height 16
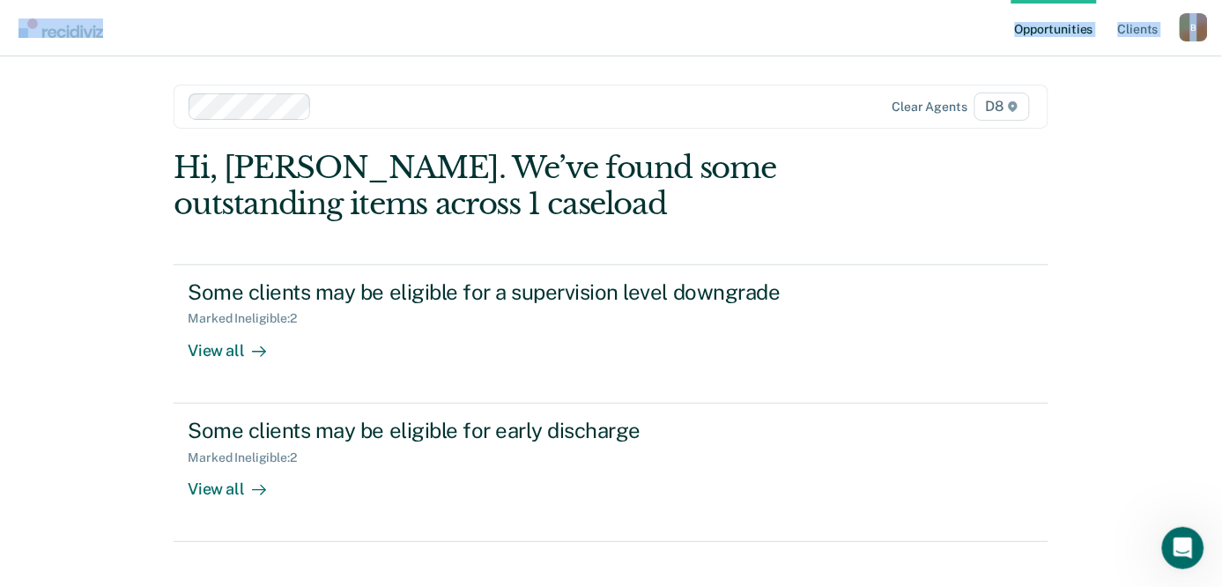
drag, startPoint x: 151, startPoint y: 22, endPoint x: -8, endPoint y: 39, distance: 159.4
click at [0, 39] on html "Looks like you’re using Internet Explorer 11. For faster loading and a better e…" at bounding box center [611, 293] width 1222 height 587
drag, startPoint x: -8, startPoint y: 39, endPoint x: 284, endPoint y: 23, distance: 291.9
click at [284, 23] on nav "Opportunities Client s [EMAIL_ADDRESS][US_STATE][DOMAIN_NAME] B Profile How it …" at bounding box center [611, 28] width 1222 height 56
drag, startPoint x: 136, startPoint y: 39, endPoint x: 38, endPoint y: 41, distance: 97.8
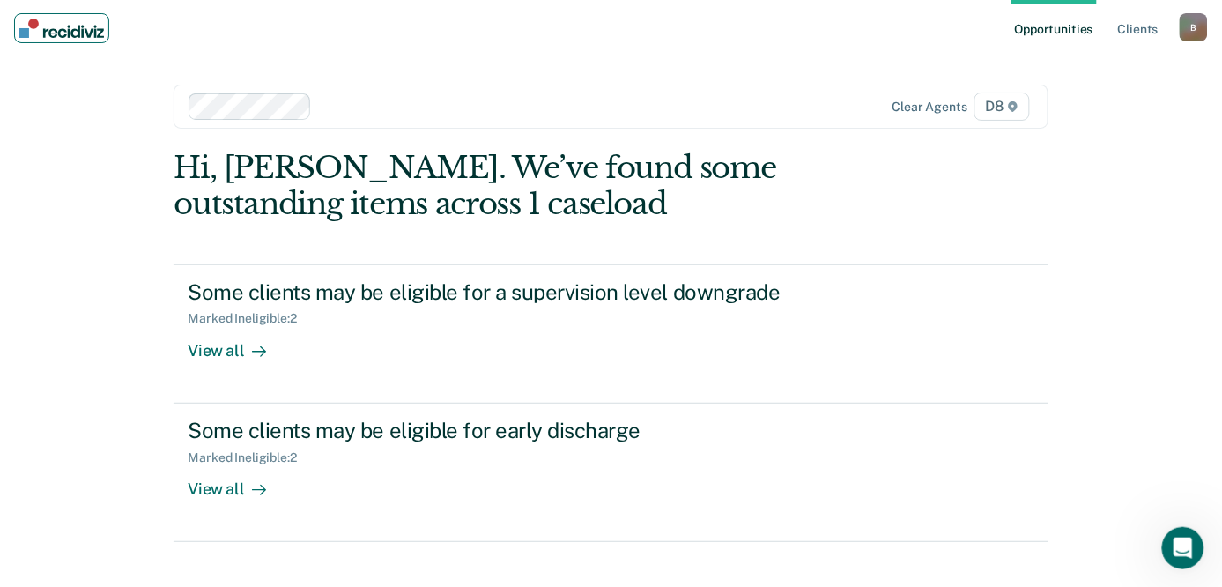
click at [38, 41] on nav "Opportunities Client s [EMAIL_ADDRESS][US_STATE][DOMAIN_NAME] B Profile How it …" at bounding box center [611, 28] width 1222 height 56
drag, startPoint x: 126, startPoint y: 26, endPoint x: -8, endPoint y: 48, distance: 135.7
click at [0, 48] on html "Looks like you’re using Internet Explorer 11. For faster loading and a better e…" at bounding box center [611, 293] width 1222 height 587
click at [953, 244] on div "Hi, [PERSON_NAME]. We’ve found some outstanding items across 1 caseload Some cl…" at bounding box center [610, 346] width 874 height 392
